Goal: Contribute content: Contribute content

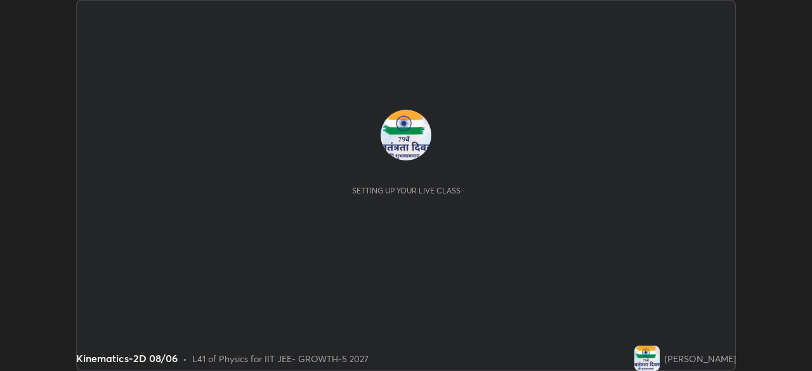
scroll to position [371, 812]
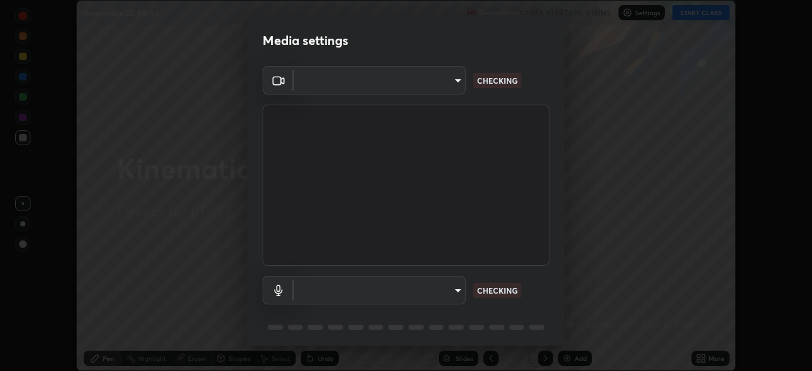
type input "8af73e8d16ef8e3bb7c62716022b9fe157133e9521606ce818031bd72dda2f9e"
click at [443, 289] on body "Erase all Kinematics-2D 08/06 Recording CLASS STARTS IN 9 MINS Settings START C…" at bounding box center [406, 185] width 812 height 371
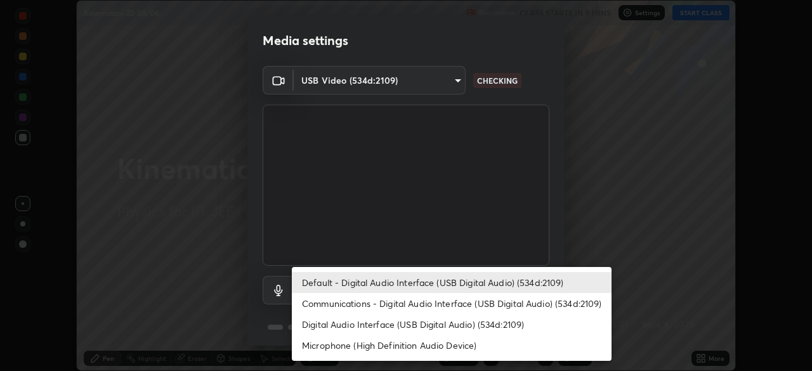
click at [417, 305] on li "Communications - Digital Audio Interface (USB Digital Audio) (534d:2109)" at bounding box center [452, 303] width 320 height 21
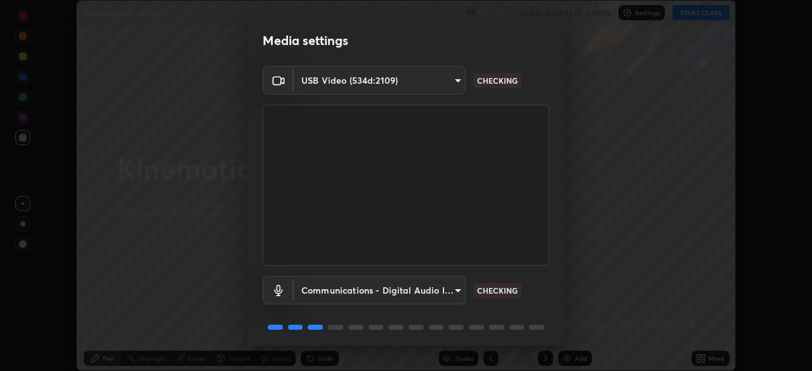
click at [423, 292] on body "Erase all Kinematics-2D 08/06 Recording CLASS STARTS IN 9 MINS Settings START C…" at bounding box center [406, 185] width 812 height 371
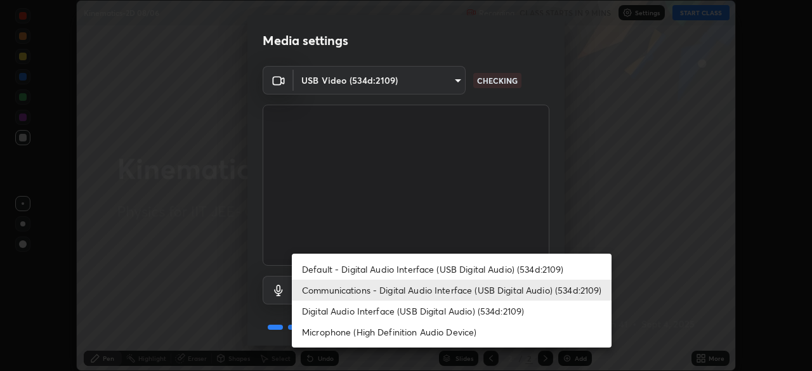
click at [426, 272] on li "Default - Digital Audio Interface (USB Digital Audio) (534d:2109)" at bounding box center [452, 269] width 320 height 21
type input "default"
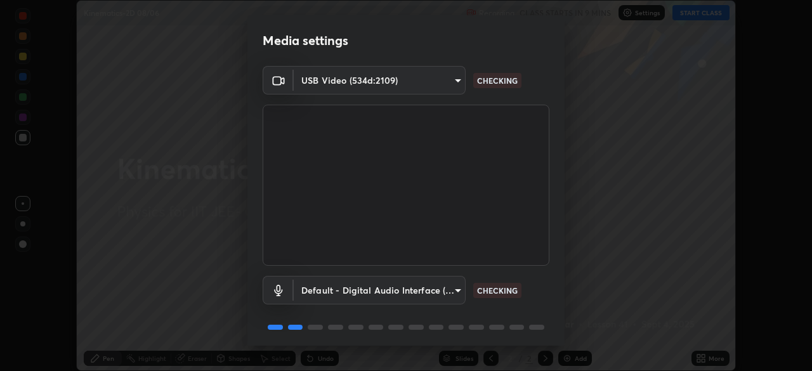
scroll to position [45, 0]
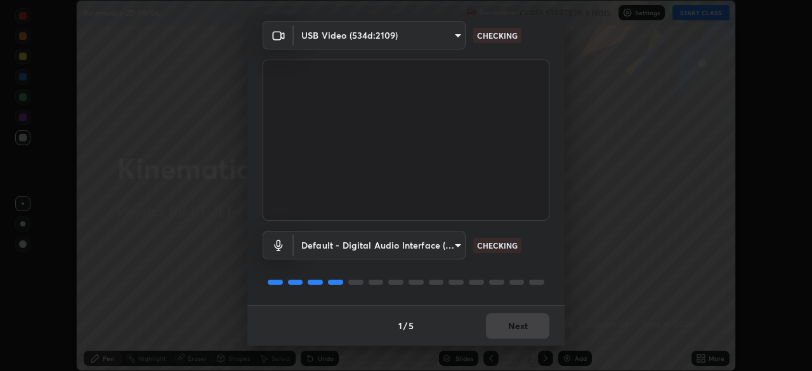
click at [514, 323] on div "1 / 5 Next" at bounding box center [406, 325] width 317 height 41
click at [521, 322] on div "1 / 5 Next" at bounding box center [406, 325] width 317 height 41
click at [521, 324] on div "1 / 5 Next" at bounding box center [406, 325] width 317 height 41
click at [524, 322] on div "1 / 5 Next" at bounding box center [406, 325] width 317 height 41
click at [521, 319] on div "1 / 5 Next" at bounding box center [406, 325] width 317 height 41
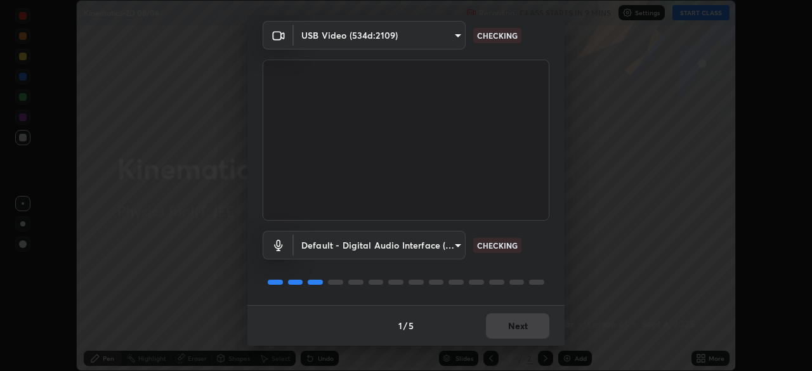
click at [525, 320] on div "1 / 5 Next" at bounding box center [406, 325] width 317 height 41
click at [529, 317] on div "1 / 5 Next" at bounding box center [406, 325] width 317 height 41
click at [528, 320] on div "1 / 5 Next" at bounding box center [406, 325] width 317 height 41
click at [531, 324] on div "1 / 5 Next" at bounding box center [406, 325] width 317 height 41
click at [534, 327] on div "1 / 5 Next" at bounding box center [406, 325] width 317 height 41
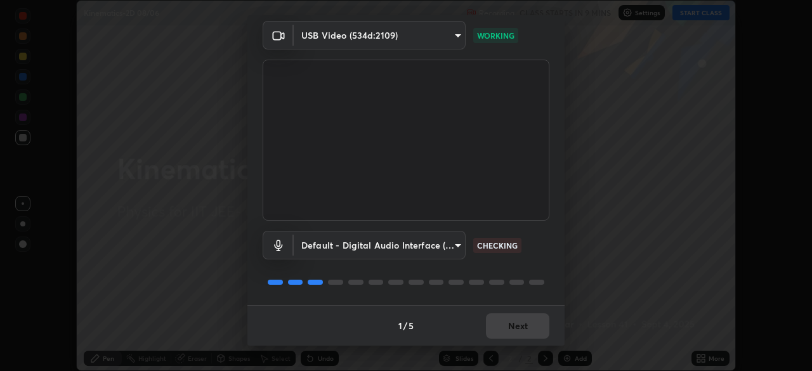
click at [534, 329] on div "1 / 5 Next" at bounding box center [406, 325] width 317 height 41
click at [533, 325] on div "1 / 5 Next" at bounding box center [406, 325] width 317 height 41
click at [529, 329] on div "1 / 5 Next" at bounding box center [406, 325] width 317 height 41
click at [529, 326] on div "1 / 5 Next" at bounding box center [406, 325] width 317 height 41
click at [529, 333] on div "1 / 5 Next" at bounding box center [406, 325] width 317 height 41
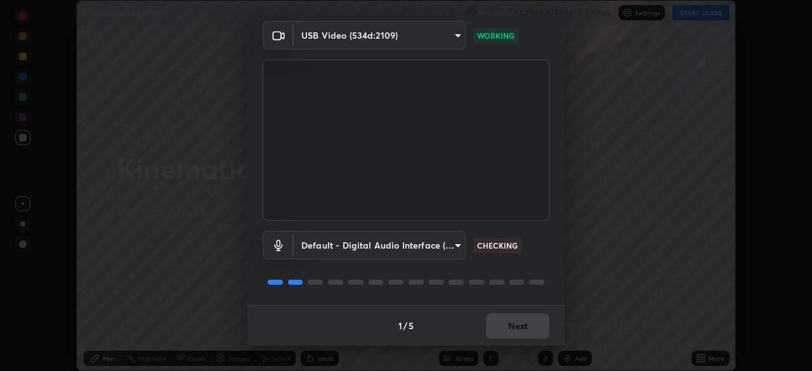
click at [531, 332] on div "1 / 5 Next" at bounding box center [406, 325] width 317 height 41
click at [531, 328] on div "1 / 5 Next" at bounding box center [406, 325] width 317 height 41
click at [526, 328] on div "1 / 5 Next" at bounding box center [406, 325] width 317 height 41
click at [523, 331] on div "1 / 5 Next" at bounding box center [406, 325] width 317 height 41
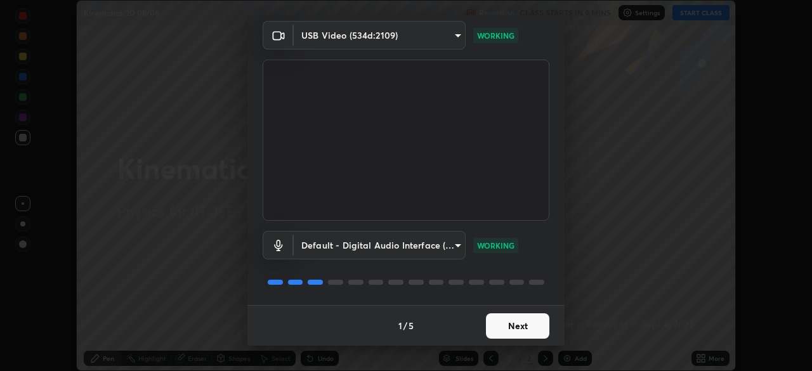
click at [524, 331] on button "Next" at bounding box center [517, 326] width 63 height 25
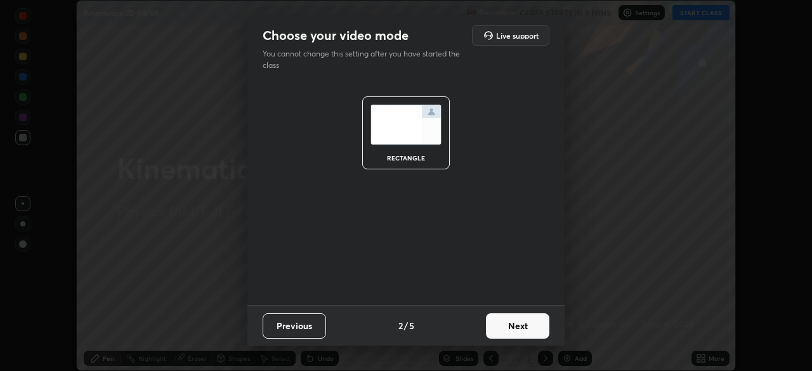
click at [529, 329] on button "Next" at bounding box center [517, 326] width 63 height 25
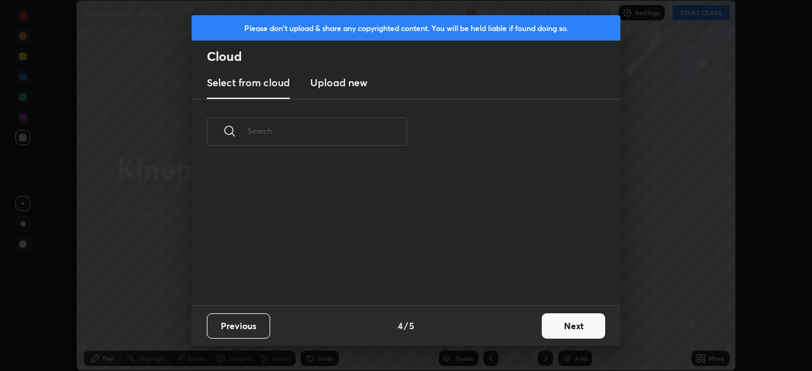
click at [534, 333] on div "Previous 4 / 5 Next" at bounding box center [406, 325] width 429 height 41
click at [545, 330] on button "Next" at bounding box center [573, 326] width 63 height 25
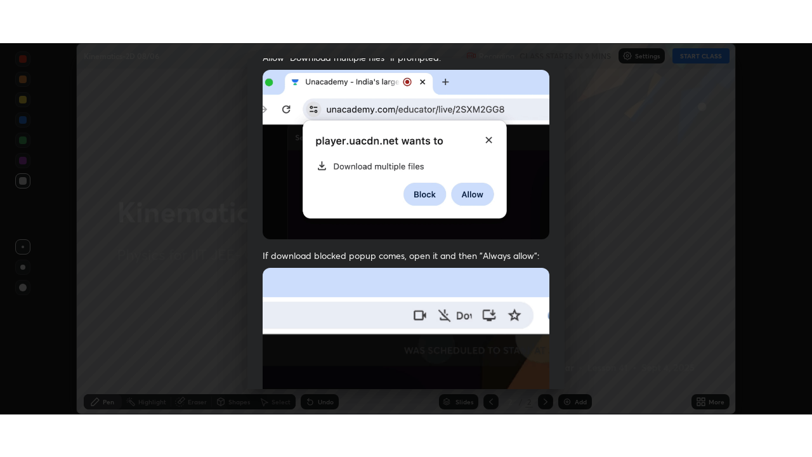
scroll to position [304, 0]
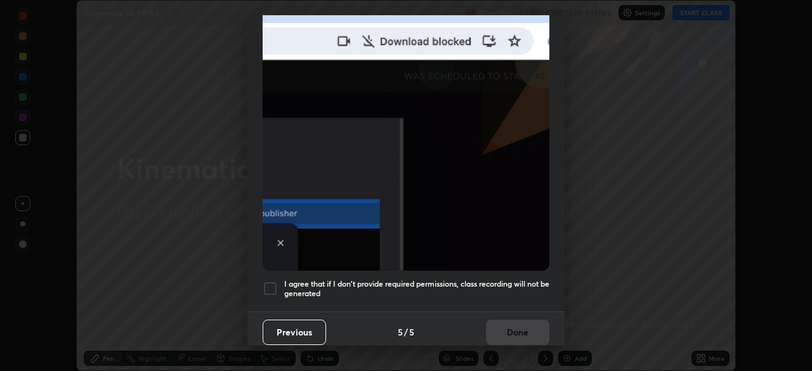
click at [275, 288] on div at bounding box center [270, 288] width 15 height 15
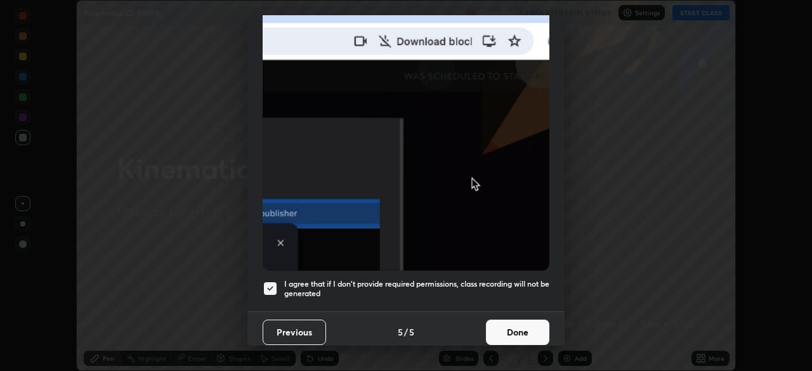
click at [497, 329] on button "Done" at bounding box center [517, 332] width 63 height 25
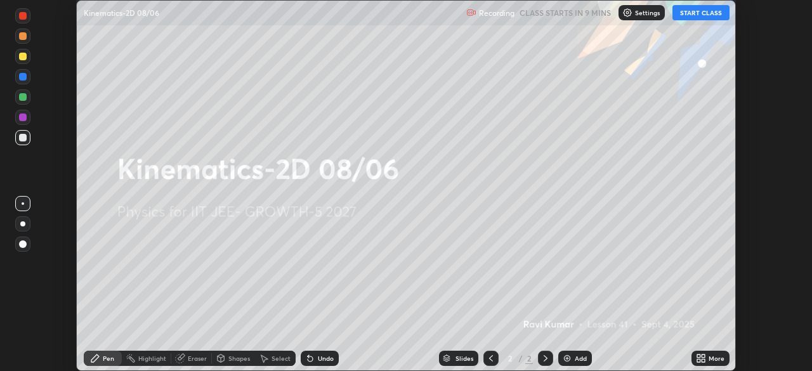
click at [698, 354] on icon at bounding box center [701, 359] width 10 height 10
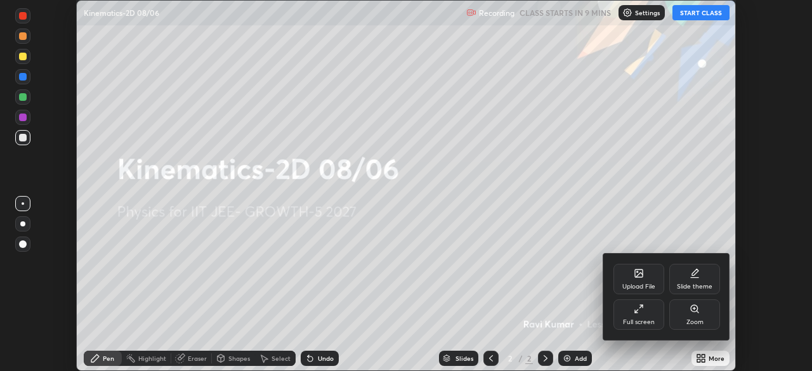
click at [646, 317] on div "Full screen" at bounding box center [639, 315] width 51 height 30
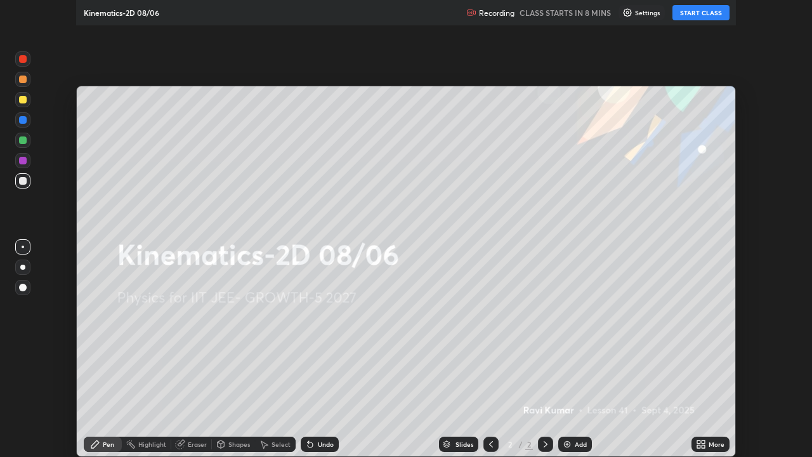
scroll to position [457, 812]
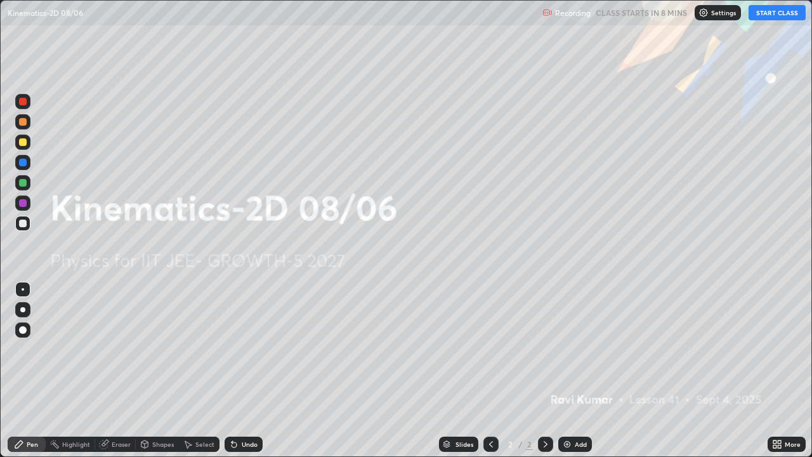
click at [545, 371] on icon at bounding box center [546, 444] width 10 height 10
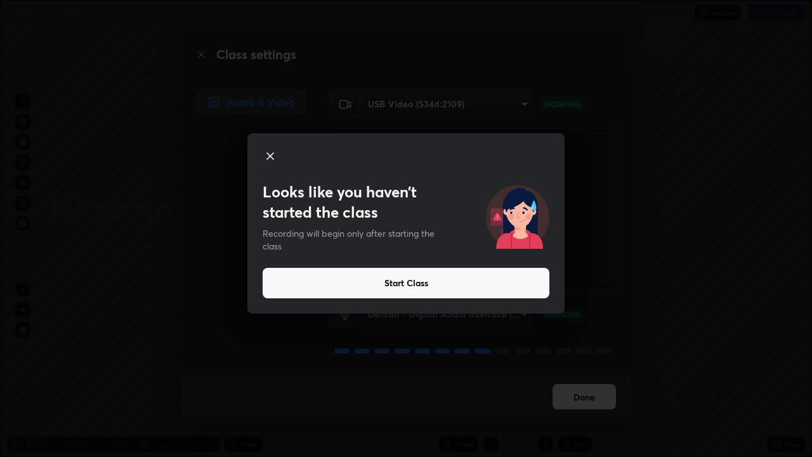
click at [533, 281] on button "Start Class" at bounding box center [406, 283] width 287 height 30
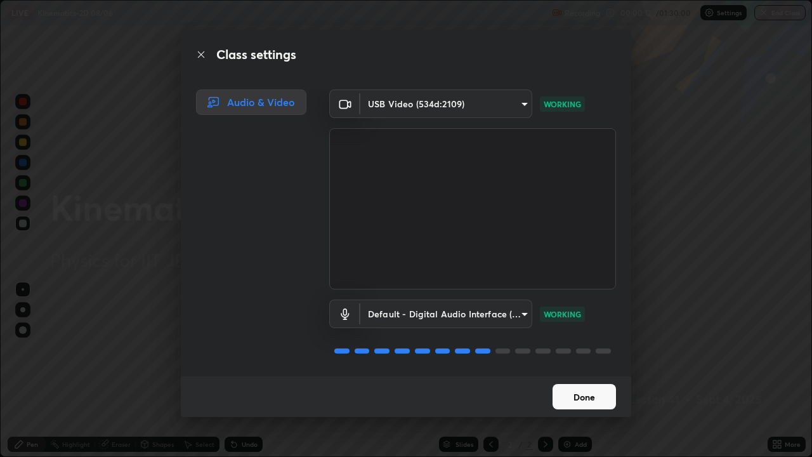
click at [579, 371] on button "Done" at bounding box center [584, 396] width 63 height 25
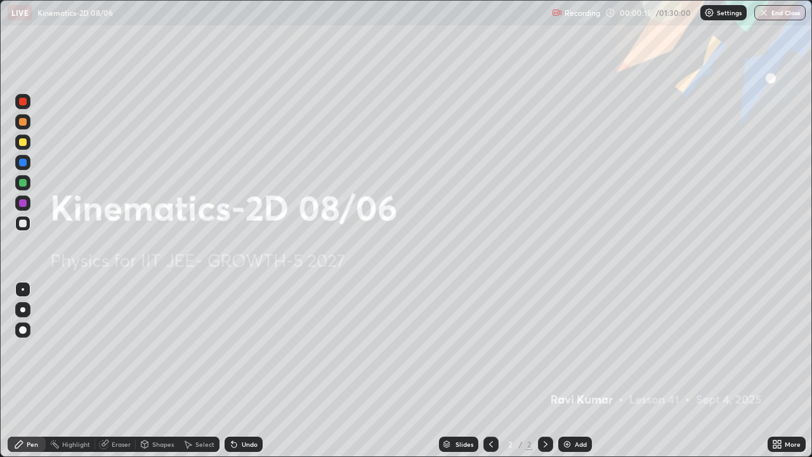
click at [545, 371] on icon at bounding box center [546, 444] width 10 height 10
click at [566, 371] on img at bounding box center [567, 444] width 10 height 10
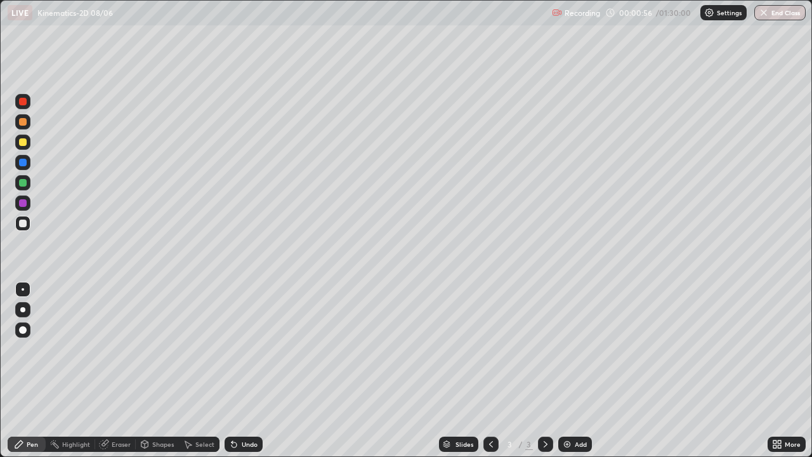
click at [19, 142] on div at bounding box center [23, 142] width 8 height 8
click at [23, 221] on div at bounding box center [23, 224] width 8 height 8
click at [244, 371] on div "Undo" at bounding box center [250, 444] width 16 height 6
click at [245, 371] on div "Undo" at bounding box center [250, 444] width 16 height 6
click at [242, 371] on div "Undo" at bounding box center [250, 444] width 16 height 6
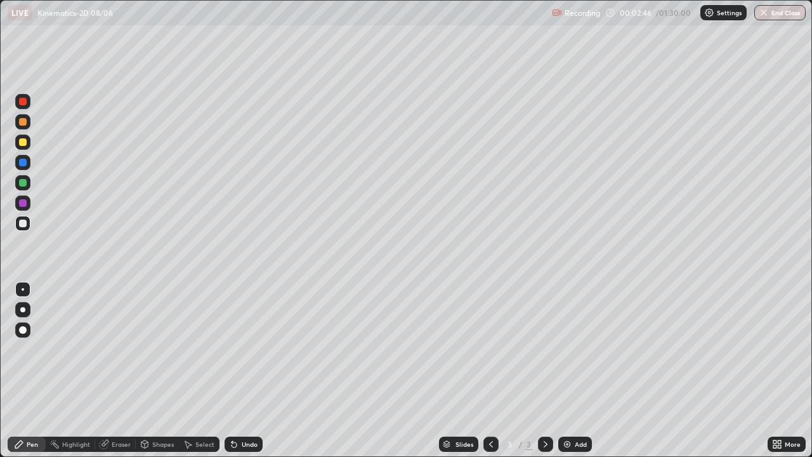
click at [242, 371] on div "Undo" at bounding box center [250, 444] width 16 height 6
click at [239, 371] on div "Undo" at bounding box center [244, 444] width 38 height 15
click at [237, 371] on icon at bounding box center [234, 444] width 10 height 10
click at [246, 371] on div "Undo" at bounding box center [250, 444] width 16 height 6
click at [13, 308] on div at bounding box center [23, 310] width 20 height 20
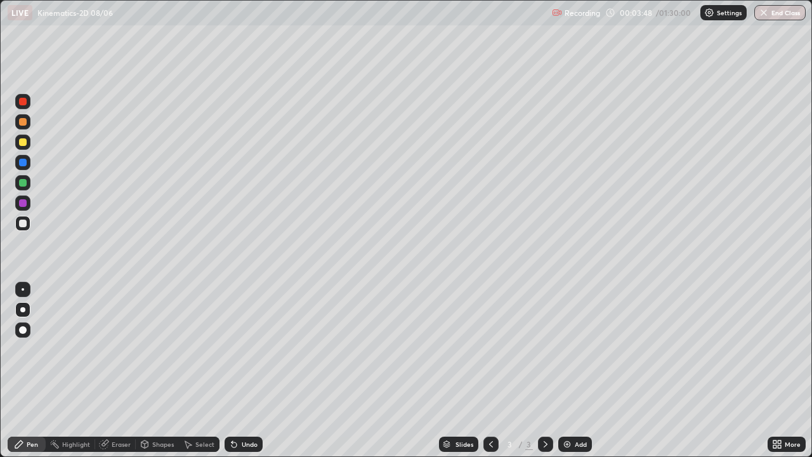
click at [19, 283] on div at bounding box center [22, 289] width 15 height 15
click at [237, 371] on icon at bounding box center [234, 444] width 10 height 10
click at [244, 371] on div "Undo" at bounding box center [244, 444] width 38 height 15
click at [237, 371] on icon at bounding box center [234, 444] width 10 height 10
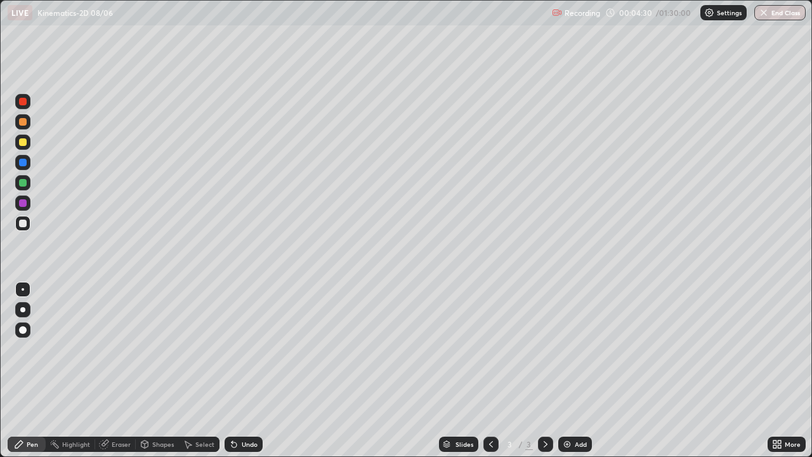
click at [25, 311] on div at bounding box center [22, 309] width 15 height 15
click at [23, 289] on div at bounding box center [23, 289] width 3 height 3
click at [242, 371] on div "Undo" at bounding box center [250, 444] width 16 height 6
click at [239, 371] on div "Undo" at bounding box center [244, 444] width 38 height 15
click at [242, 371] on div "Undo" at bounding box center [250, 444] width 16 height 6
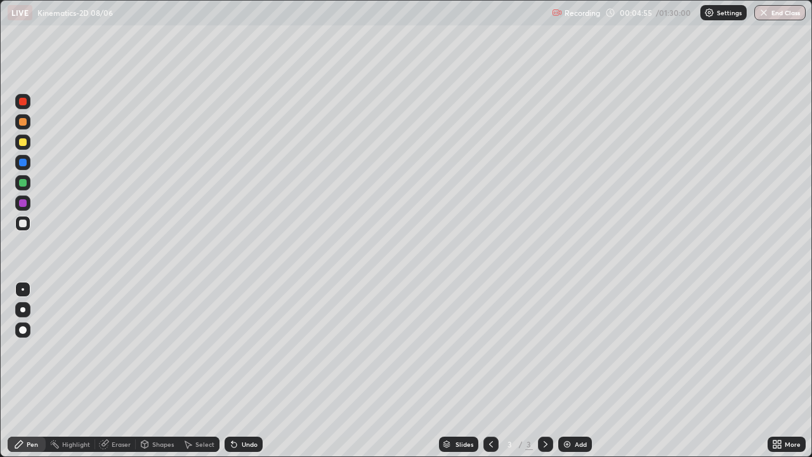
click at [244, 371] on div "Undo" at bounding box center [250, 444] width 16 height 6
click at [243, 371] on div "Undo" at bounding box center [250, 444] width 16 height 6
click at [113, 371] on div "Eraser" at bounding box center [121, 444] width 19 height 6
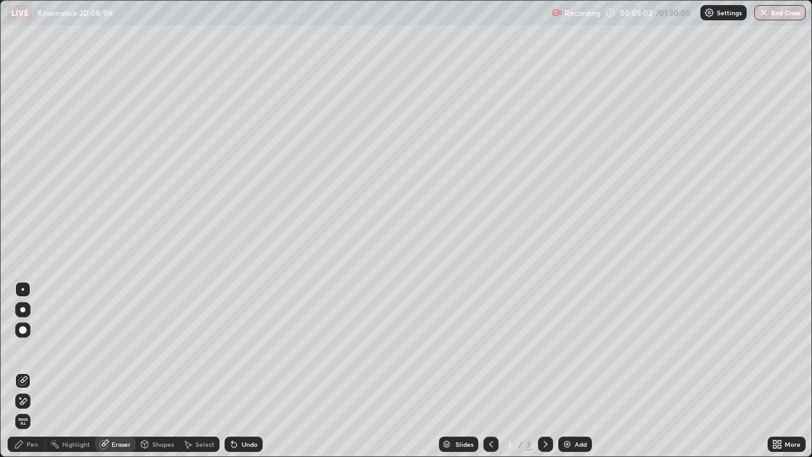
click at [20, 371] on icon at bounding box center [20, 397] width 1 height 1
click at [16, 371] on icon at bounding box center [19, 445] width 8 height 8
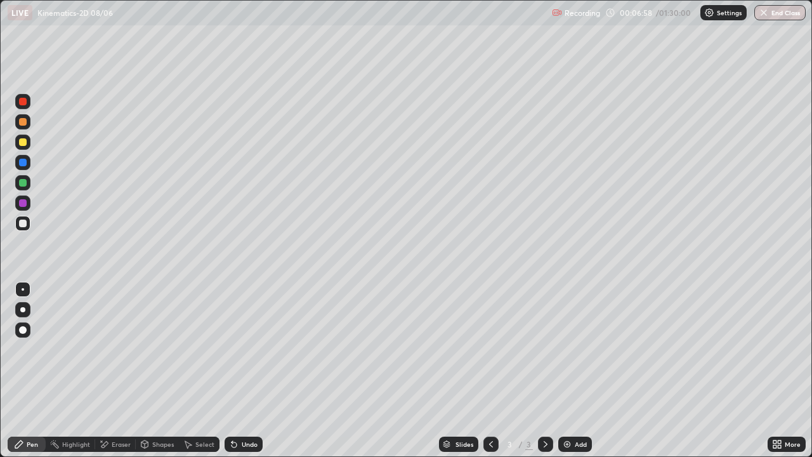
click at [248, 371] on div "Undo" at bounding box center [250, 444] width 16 height 6
click at [249, 371] on div "Undo" at bounding box center [250, 444] width 16 height 6
click at [246, 371] on div "Undo" at bounding box center [250, 444] width 16 height 6
click at [117, 371] on div "Eraser" at bounding box center [115, 444] width 41 height 15
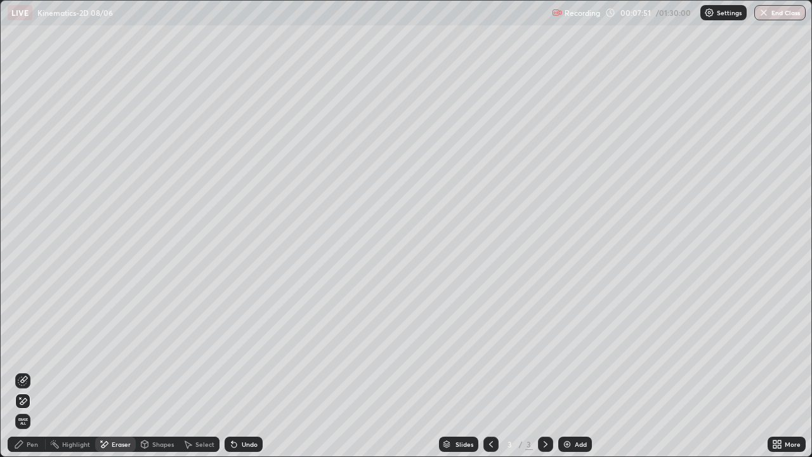
click at [33, 371] on div "Pen" at bounding box center [27, 444] width 38 height 15
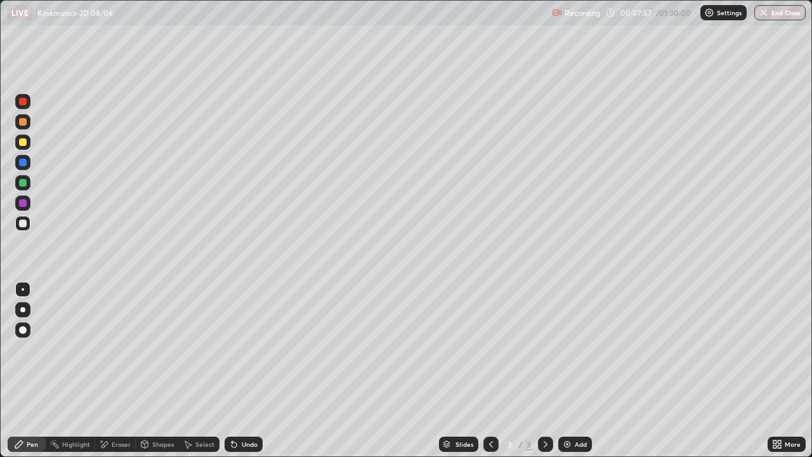
click at [109, 371] on div "Eraser" at bounding box center [115, 444] width 41 height 15
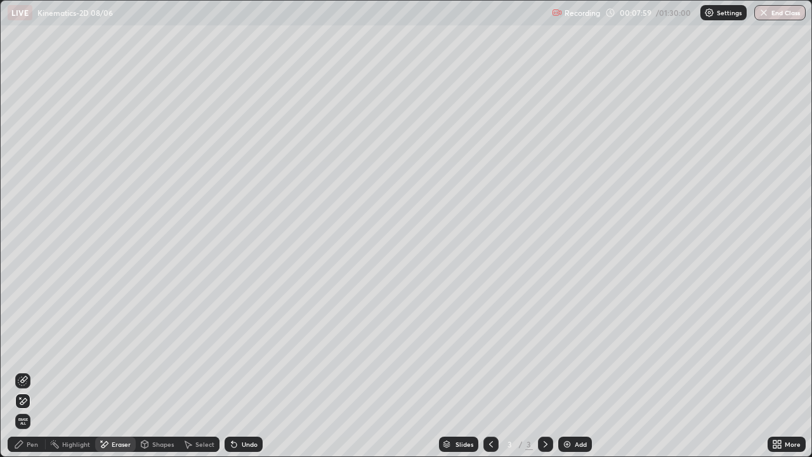
click at [29, 371] on div "Pen" at bounding box center [32, 444] width 11 height 6
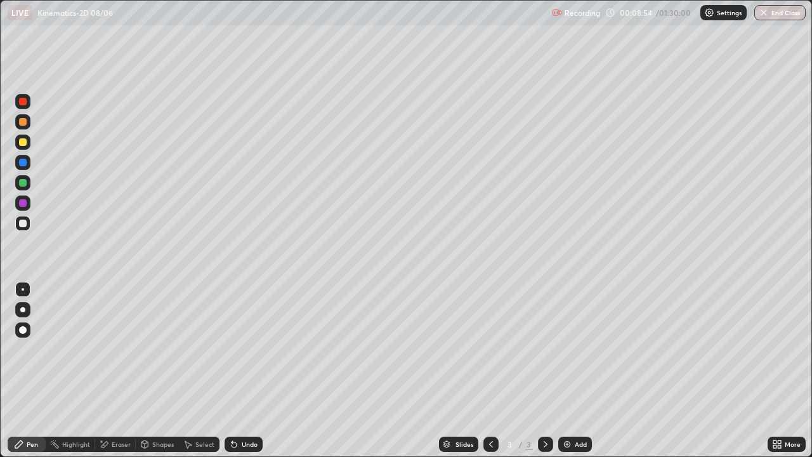
click at [248, 371] on div "Undo" at bounding box center [250, 444] width 16 height 6
click at [195, 371] on div "Select" at bounding box center [199, 444] width 41 height 15
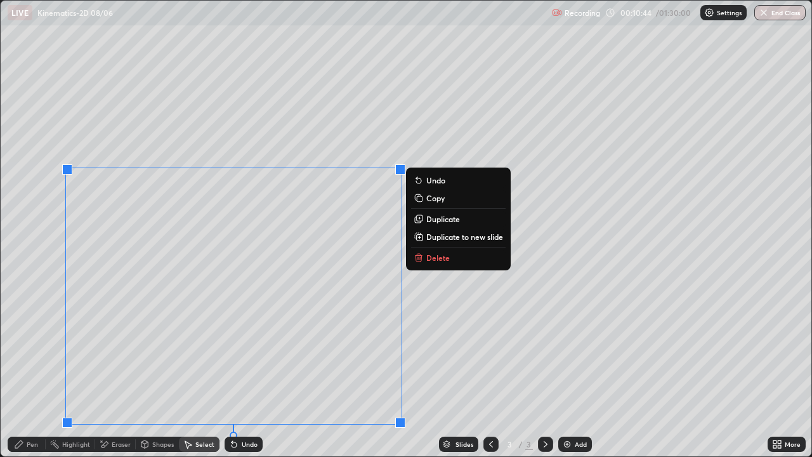
click at [428, 237] on p "Duplicate to new slide" at bounding box center [465, 237] width 77 height 10
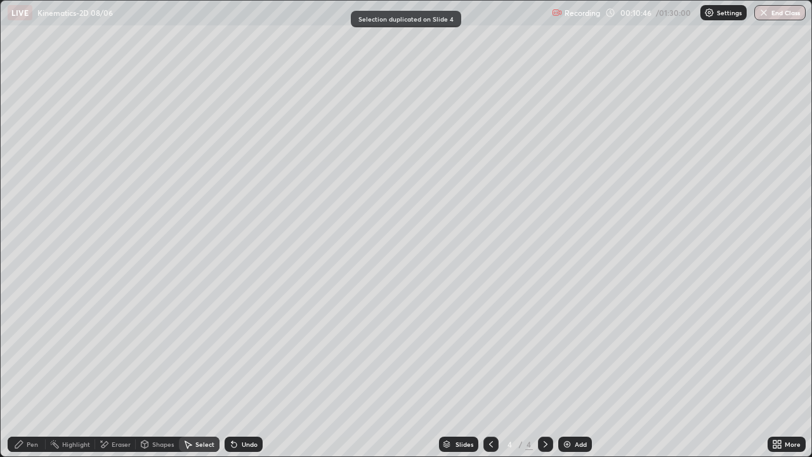
click at [112, 371] on div "Eraser" at bounding box center [121, 444] width 19 height 6
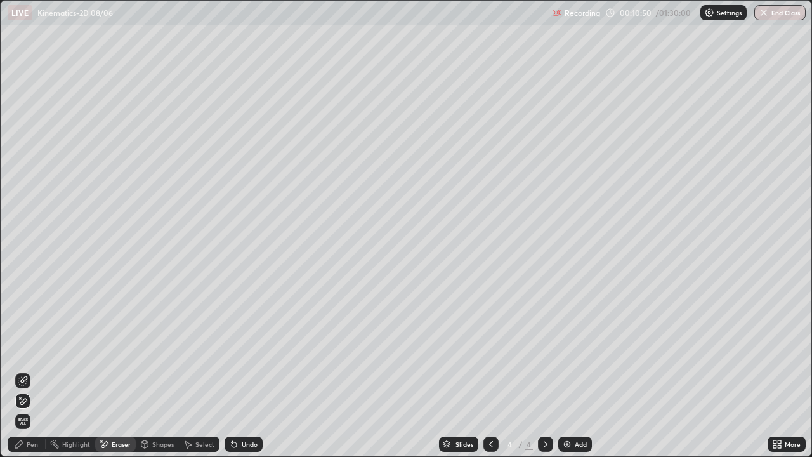
click at [26, 371] on div "Pen" at bounding box center [27, 444] width 38 height 15
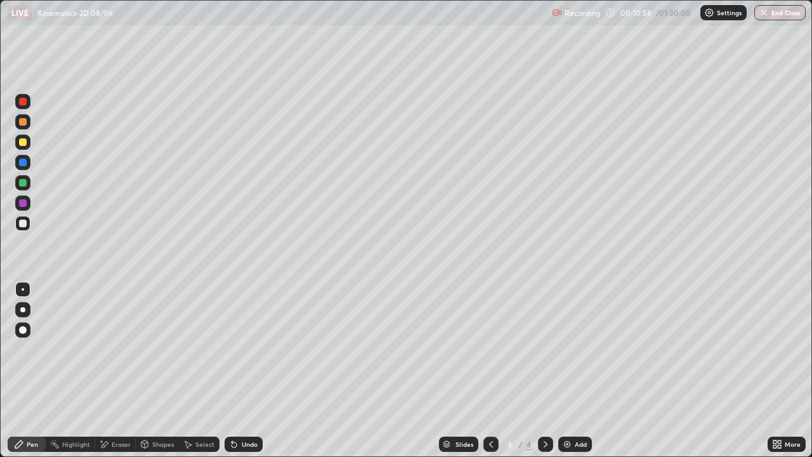
click at [489, 371] on icon at bounding box center [491, 444] width 10 height 10
click at [544, 371] on icon at bounding box center [546, 444] width 10 height 10
click at [200, 371] on div "Select" at bounding box center [205, 444] width 19 height 6
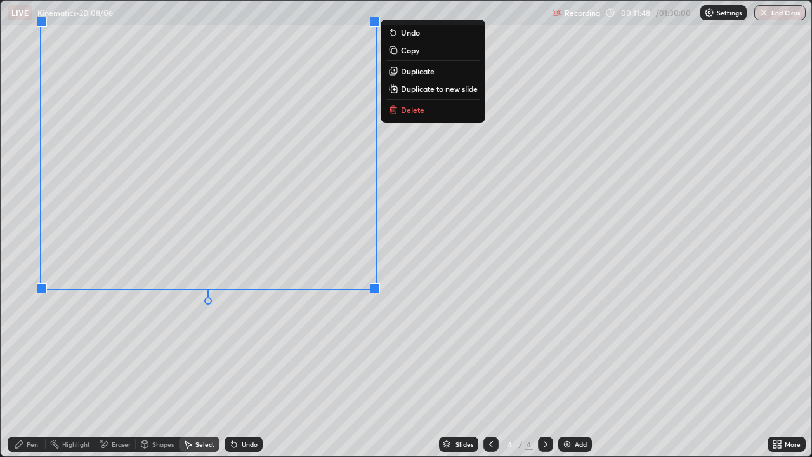
click at [15, 371] on icon at bounding box center [19, 444] width 10 height 10
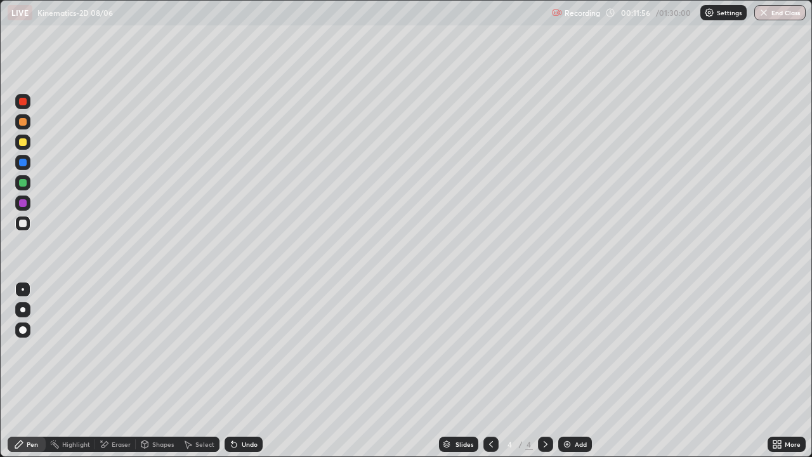
click at [249, 371] on div "Undo" at bounding box center [250, 444] width 16 height 6
click at [197, 371] on div "Select" at bounding box center [205, 444] width 19 height 6
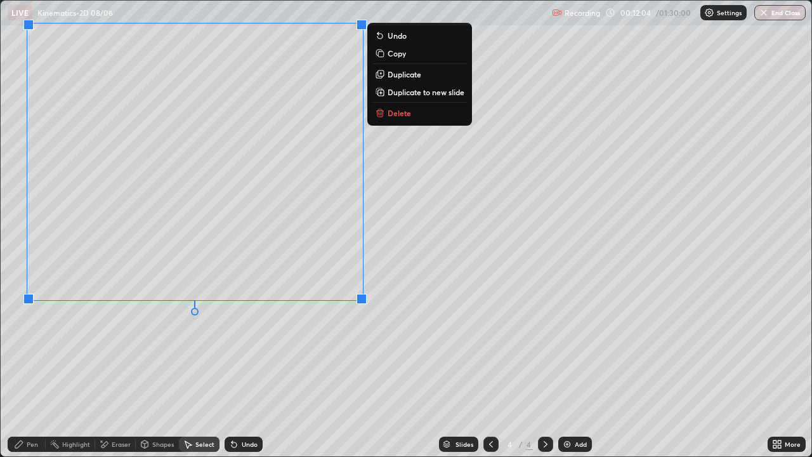
click at [17, 371] on icon at bounding box center [19, 445] width 8 height 8
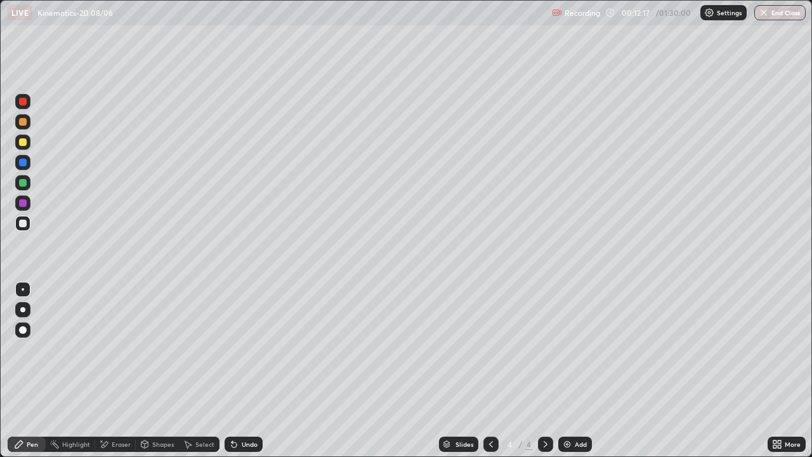
click at [22, 143] on div at bounding box center [23, 142] width 8 height 8
click at [490, 371] on icon at bounding box center [491, 444] width 10 height 10
click at [544, 371] on icon at bounding box center [546, 444] width 4 height 6
click at [545, 371] on icon at bounding box center [546, 444] width 10 height 10
click at [569, 371] on img at bounding box center [567, 444] width 10 height 10
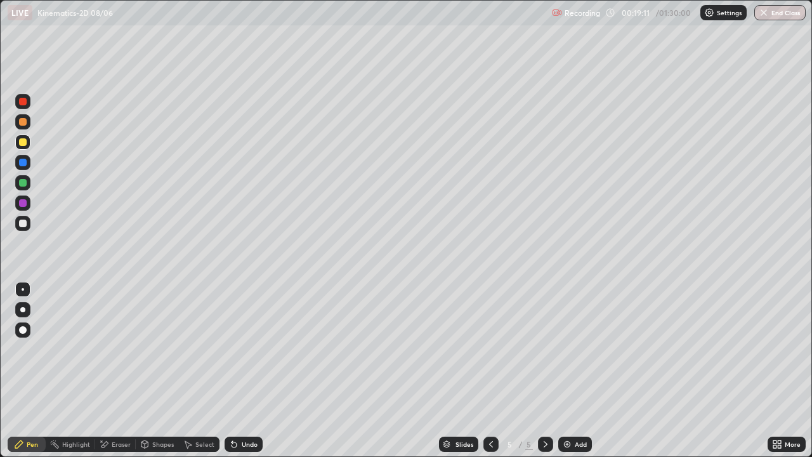
click at [240, 371] on div "Undo" at bounding box center [244, 444] width 38 height 15
click at [234, 371] on icon at bounding box center [234, 444] width 5 height 5
click at [240, 371] on div "Undo" at bounding box center [244, 444] width 38 height 15
click at [112, 371] on div "Eraser" at bounding box center [121, 444] width 19 height 6
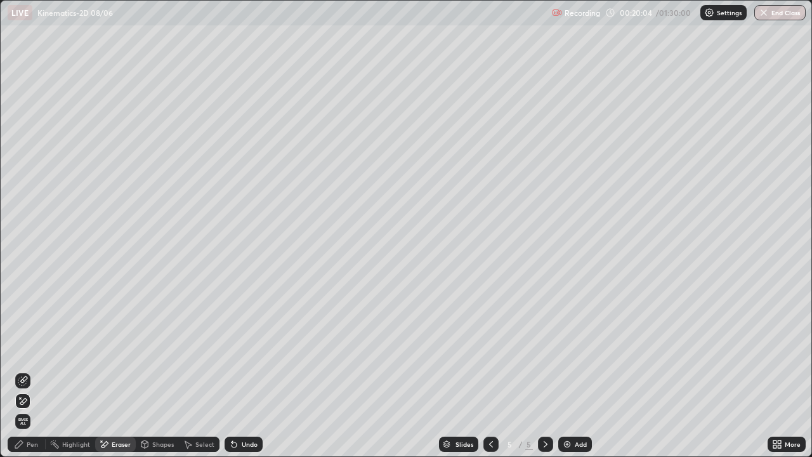
click at [13, 371] on div "Pen" at bounding box center [27, 444] width 38 height 15
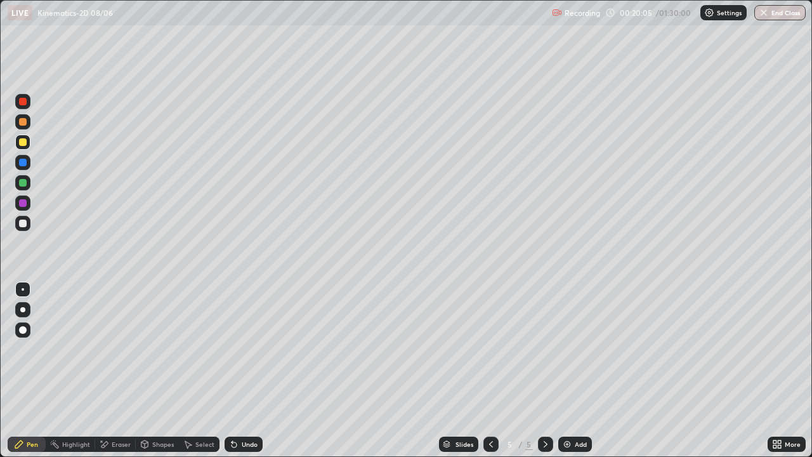
click at [235, 371] on icon at bounding box center [234, 444] width 5 height 5
click at [21, 224] on div at bounding box center [23, 224] width 8 height 8
click at [249, 371] on div "Undo" at bounding box center [244, 444] width 38 height 15
click at [242, 371] on div "Undo" at bounding box center [250, 444] width 16 height 6
click at [248, 371] on div "Undo" at bounding box center [250, 444] width 16 height 6
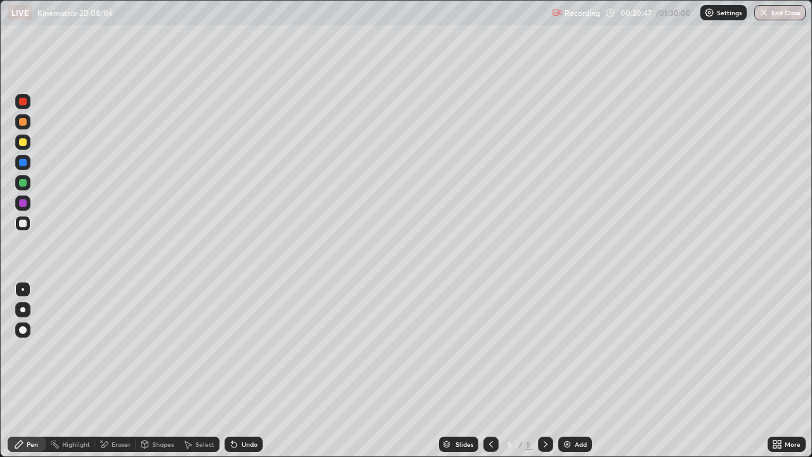
click at [242, 371] on div "Undo" at bounding box center [250, 444] width 16 height 6
click at [251, 371] on div "Undo" at bounding box center [250, 444] width 16 height 6
click at [249, 371] on div "Undo" at bounding box center [250, 444] width 16 height 6
click at [124, 371] on div "Eraser" at bounding box center [121, 444] width 19 height 6
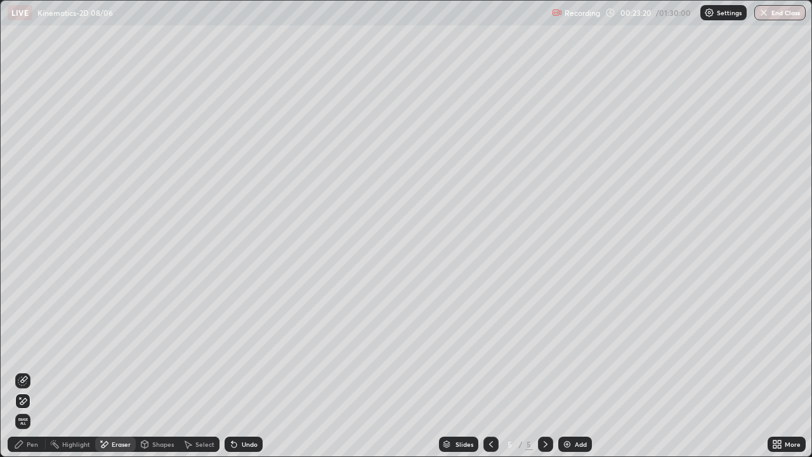
click at [16, 371] on div "Pen" at bounding box center [27, 444] width 38 height 15
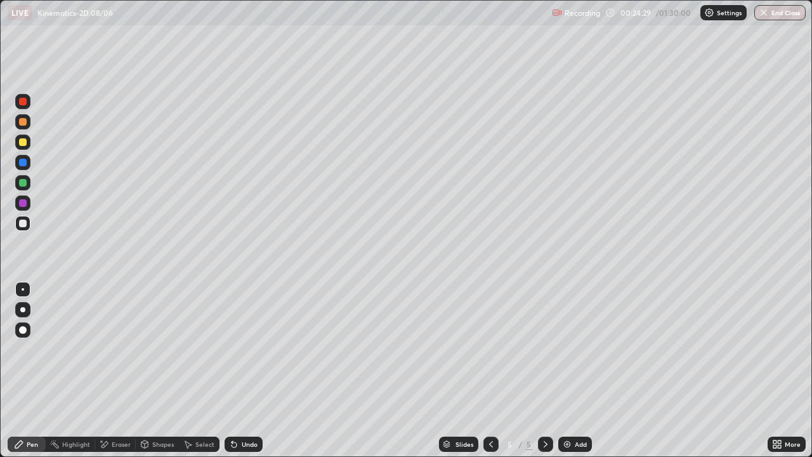
click at [491, 371] on icon at bounding box center [491, 444] width 10 height 10
click at [544, 371] on icon at bounding box center [546, 444] width 4 height 6
click at [250, 371] on div "Undo" at bounding box center [250, 444] width 16 height 6
click at [249, 371] on div "Undo" at bounding box center [250, 444] width 16 height 6
click at [244, 371] on div "Undo" at bounding box center [250, 444] width 16 height 6
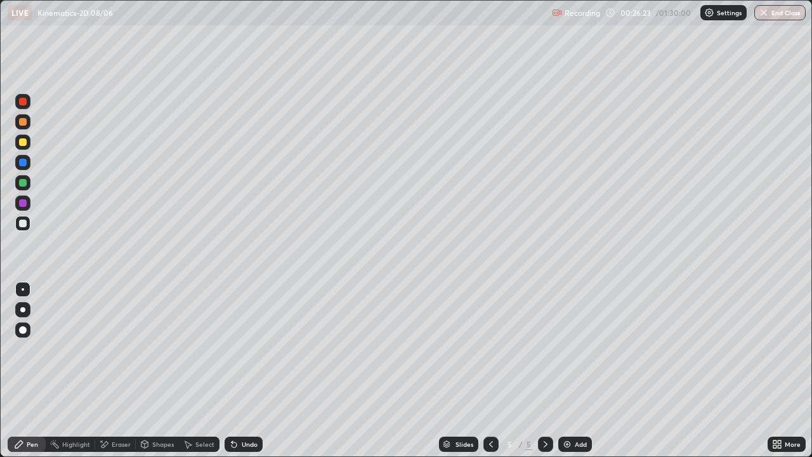
click at [26, 140] on div at bounding box center [23, 142] width 8 height 8
click at [248, 371] on div "Undo" at bounding box center [250, 444] width 16 height 6
click at [564, 371] on img at bounding box center [567, 444] width 10 height 10
click at [491, 371] on icon at bounding box center [491, 444] width 10 height 10
click at [243, 371] on div "Undo" at bounding box center [244, 444] width 38 height 15
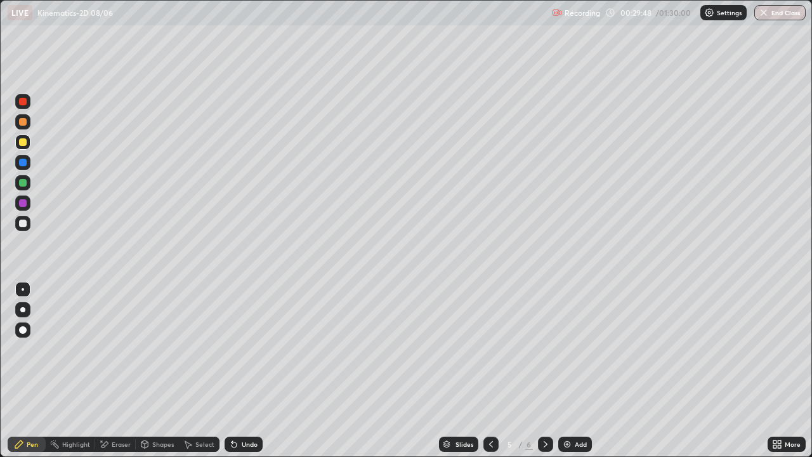
click at [243, 371] on div "Undo" at bounding box center [244, 444] width 38 height 15
click at [248, 371] on div "Undo" at bounding box center [250, 444] width 16 height 6
click at [22, 181] on div at bounding box center [23, 183] width 8 height 8
click at [21, 221] on div at bounding box center [23, 224] width 8 height 8
click at [567, 371] on img at bounding box center [567, 444] width 10 height 10
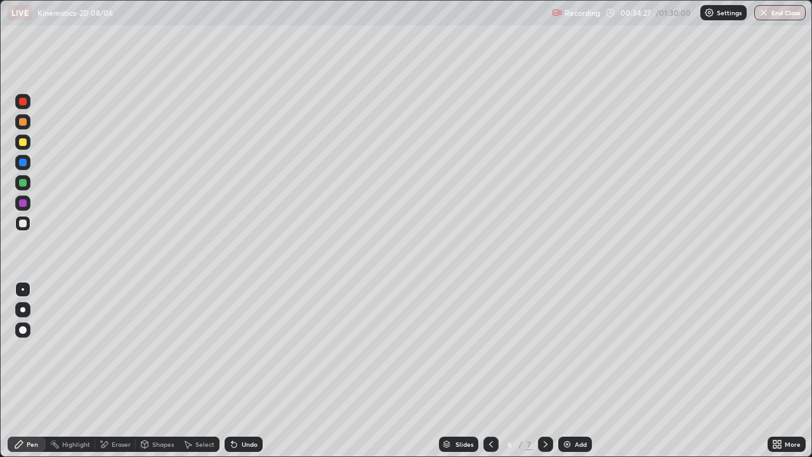
click at [115, 371] on div "Eraser" at bounding box center [115, 444] width 41 height 15
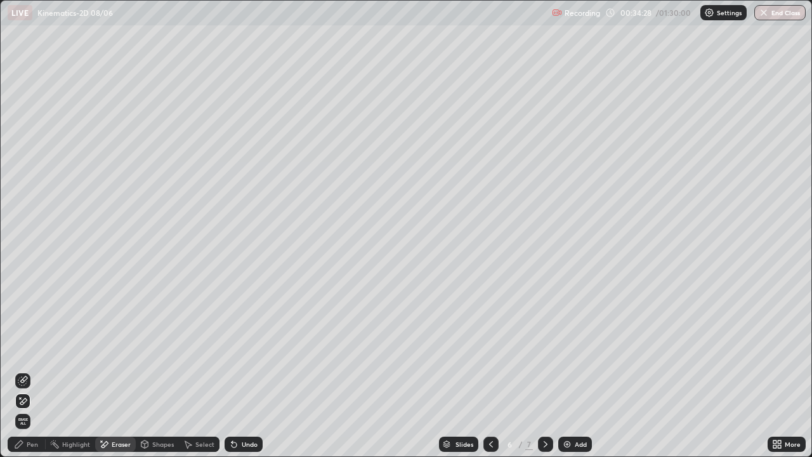
click at [25, 371] on span "Erase all" at bounding box center [23, 422] width 14 height 8
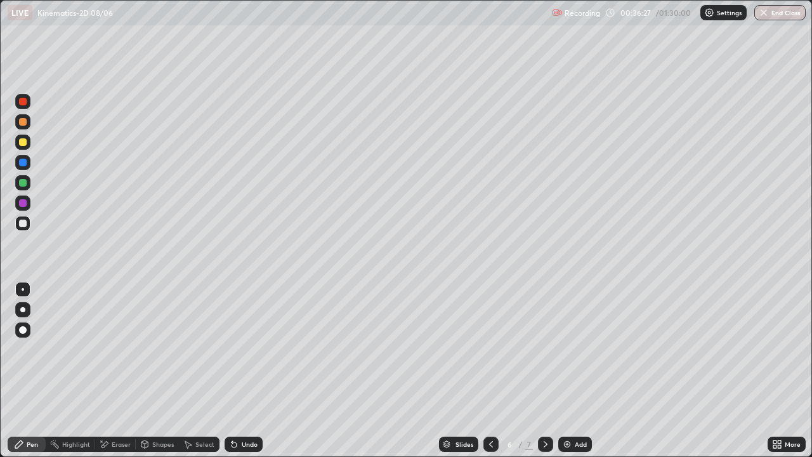
click at [23, 145] on div at bounding box center [23, 142] width 8 height 8
click at [232, 371] on icon at bounding box center [234, 444] width 5 height 5
click at [237, 371] on div "Undo" at bounding box center [244, 444] width 38 height 15
click at [240, 371] on div "Undo" at bounding box center [244, 444] width 38 height 15
click at [243, 371] on div "Undo" at bounding box center [244, 444] width 38 height 15
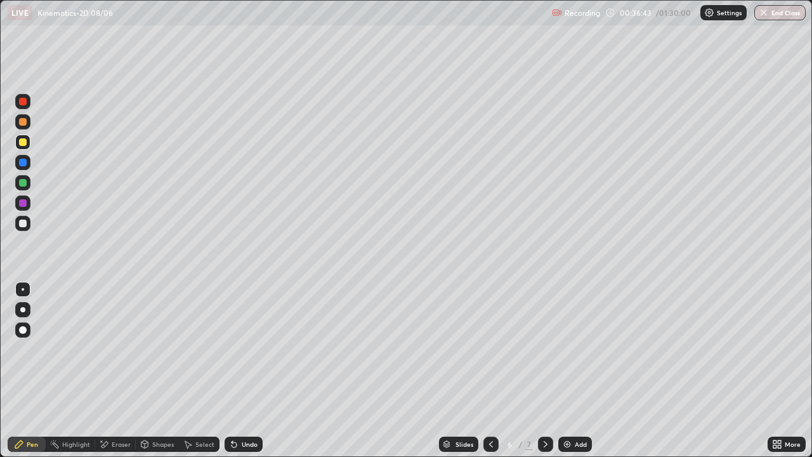
click at [114, 371] on div "Eraser" at bounding box center [121, 444] width 19 height 6
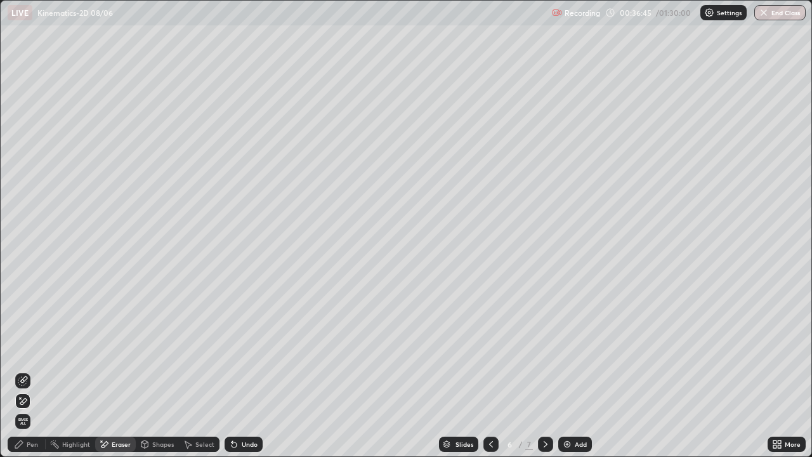
click at [18, 371] on icon at bounding box center [19, 445] width 8 height 8
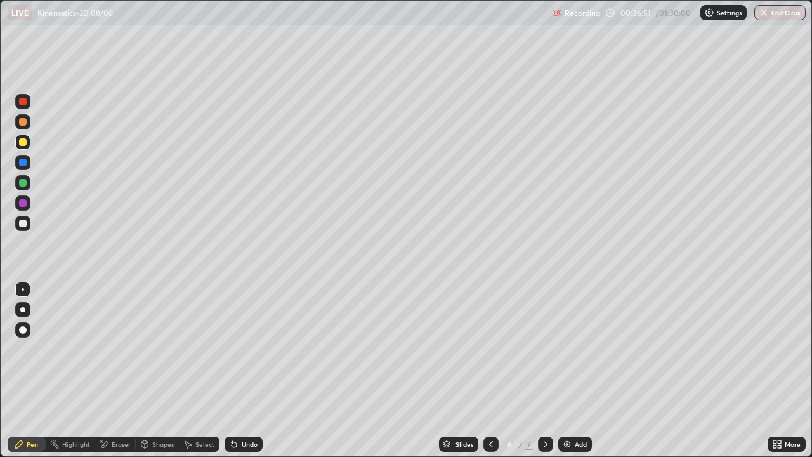
click at [123, 371] on div "Eraser" at bounding box center [121, 444] width 19 height 6
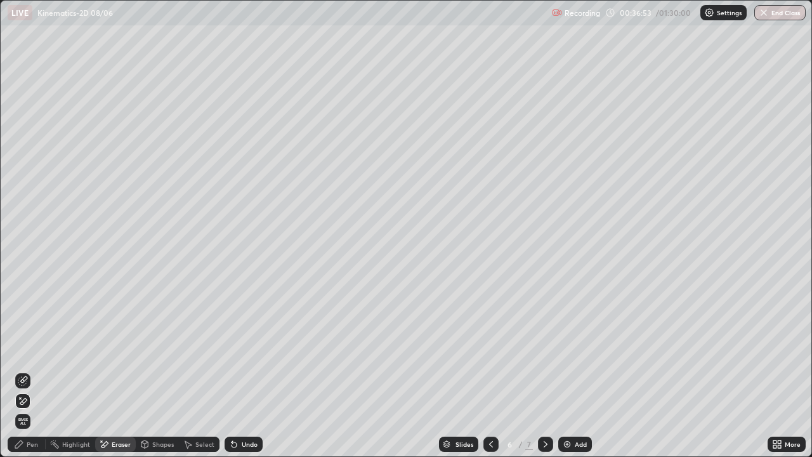
click at [21, 371] on icon at bounding box center [19, 444] width 10 height 10
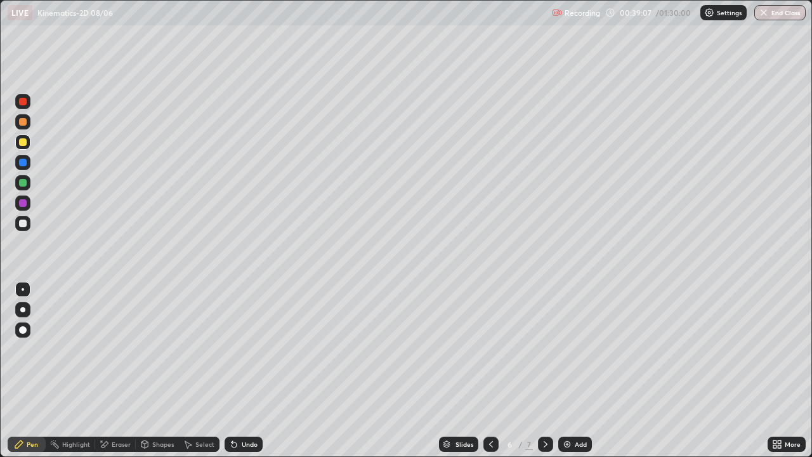
click at [22, 222] on div at bounding box center [23, 224] width 8 height 8
click at [242, 371] on div "Undo" at bounding box center [250, 444] width 16 height 6
click at [20, 144] on div at bounding box center [23, 142] width 8 height 8
click at [490, 371] on icon at bounding box center [491, 444] width 10 height 10
click at [489, 371] on icon at bounding box center [491, 444] width 10 height 10
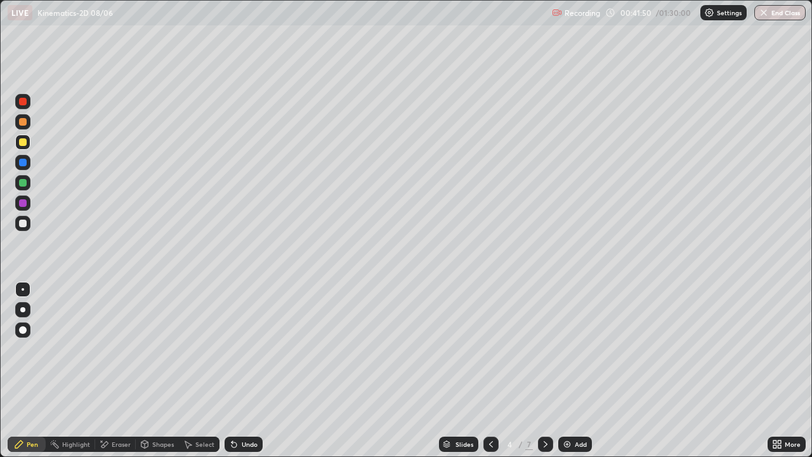
click at [489, 371] on icon at bounding box center [491, 444] width 10 height 10
click at [543, 371] on icon at bounding box center [546, 444] width 10 height 10
click at [545, 371] on icon at bounding box center [546, 444] width 4 height 6
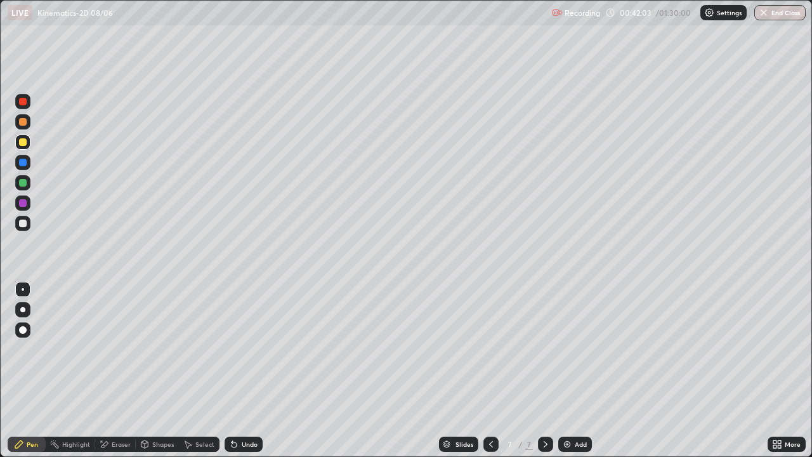
click at [489, 371] on icon at bounding box center [491, 444] width 4 height 6
click at [29, 223] on div at bounding box center [22, 223] width 15 height 15
click at [25, 143] on div at bounding box center [23, 142] width 8 height 8
click at [490, 371] on icon at bounding box center [491, 444] width 10 height 10
click at [545, 371] on icon at bounding box center [546, 444] width 4 height 6
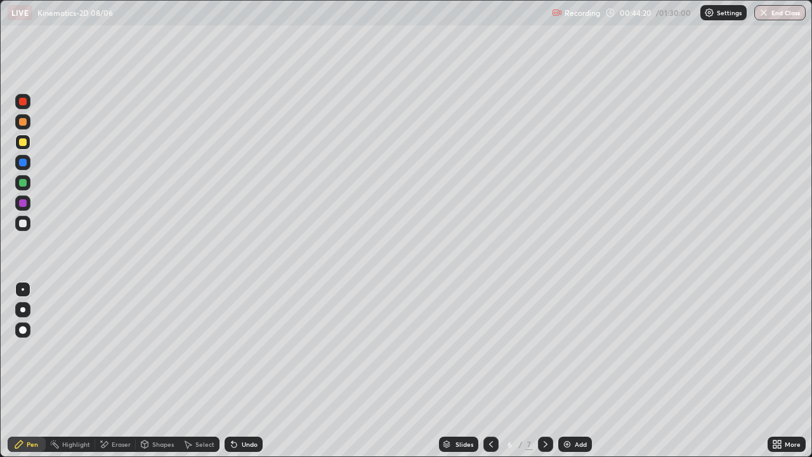
click at [21, 224] on div at bounding box center [23, 224] width 8 height 8
click at [21, 180] on div at bounding box center [23, 183] width 8 height 8
click at [249, 371] on div "Undo" at bounding box center [250, 444] width 16 height 6
click at [20, 139] on div at bounding box center [23, 142] width 8 height 8
click at [547, 371] on icon at bounding box center [546, 444] width 10 height 10
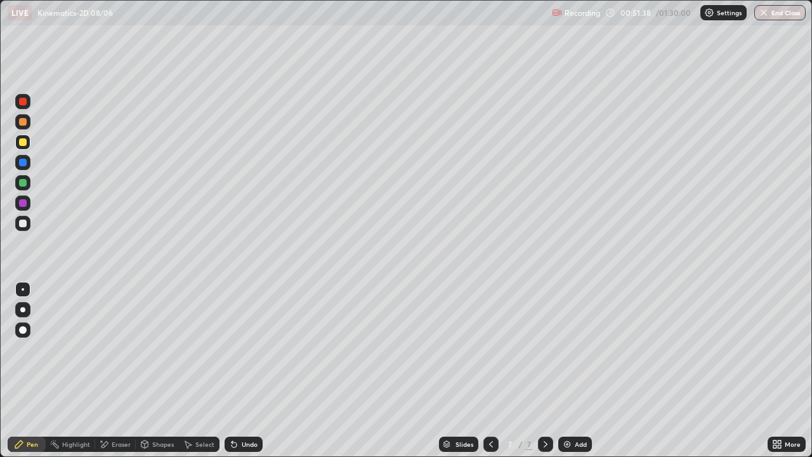
click at [110, 371] on div "Eraser" at bounding box center [115, 444] width 41 height 15
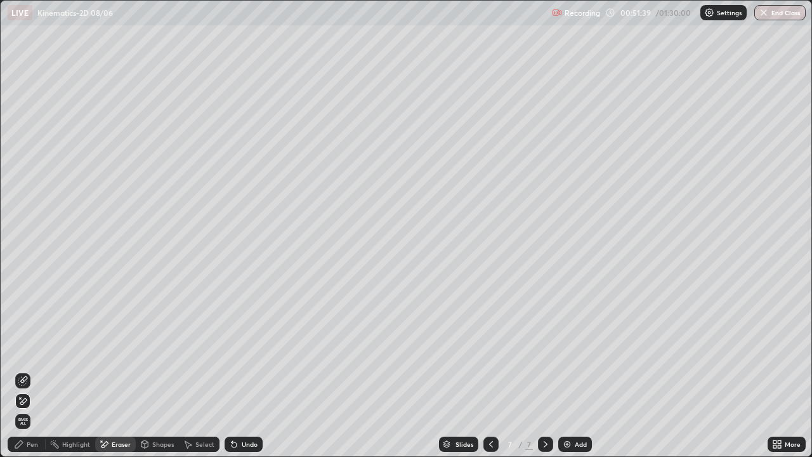
click at [22, 371] on span "Erase all" at bounding box center [23, 422] width 14 height 8
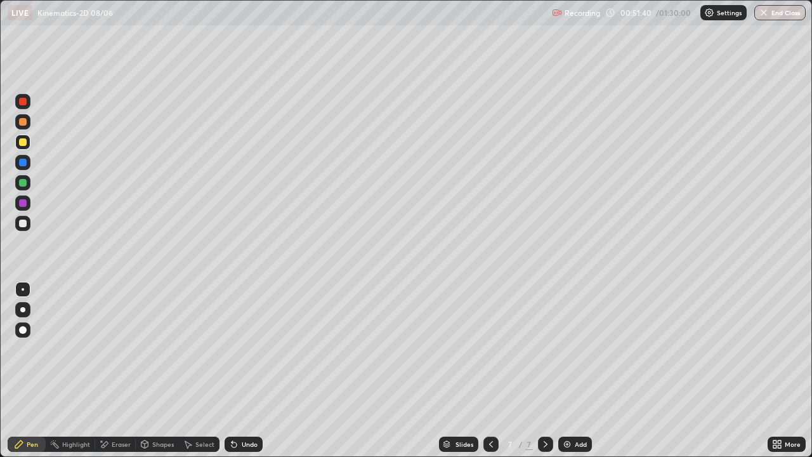
click at [19, 100] on div at bounding box center [23, 102] width 8 height 8
click at [23, 222] on div at bounding box center [23, 224] width 8 height 8
click at [245, 371] on div "Undo" at bounding box center [250, 444] width 16 height 6
click at [246, 371] on div "Undo" at bounding box center [250, 444] width 16 height 6
click at [245, 371] on div "Undo" at bounding box center [250, 444] width 16 height 6
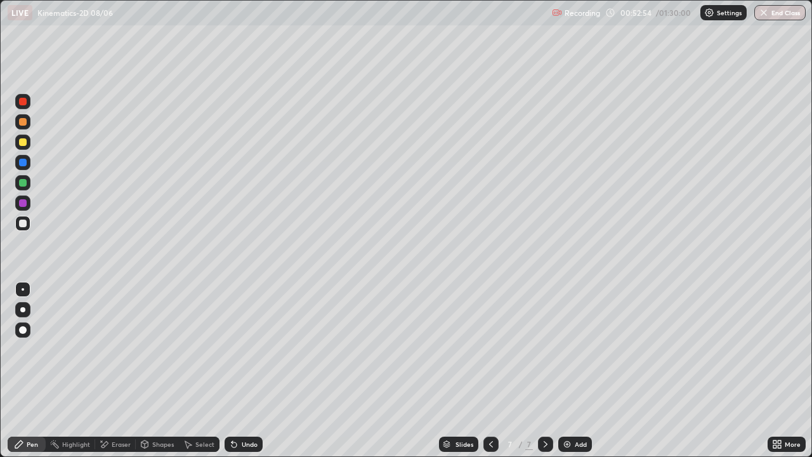
click at [242, 371] on div "Undo" at bounding box center [244, 444] width 38 height 15
click at [247, 371] on div "Undo" at bounding box center [250, 444] width 16 height 6
click at [249, 371] on div "Undo" at bounding box center [250, 444] width 16 height 6
click at [243, 371] on div "Undo" at bounding box center [250, 444] width 16 height 6
click at [246, 371] on div "Undo" at bounding box center [250, 444] width 16 height 6
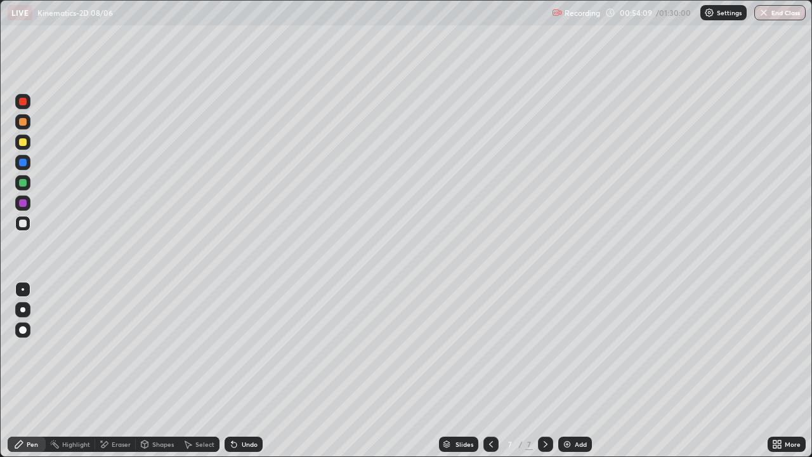
click at [20, 179] on div at bounding box center [23, 183] width 8 height 8
click at [25, 142] on div at bounding box center [23, 142] width 8 height 8
click at [22, 223] on div at bounding box center [23, 224] width 8 height 8
click at [110, 371] on div "Eraser" at bounding box center [115, 444] width 41 height 15
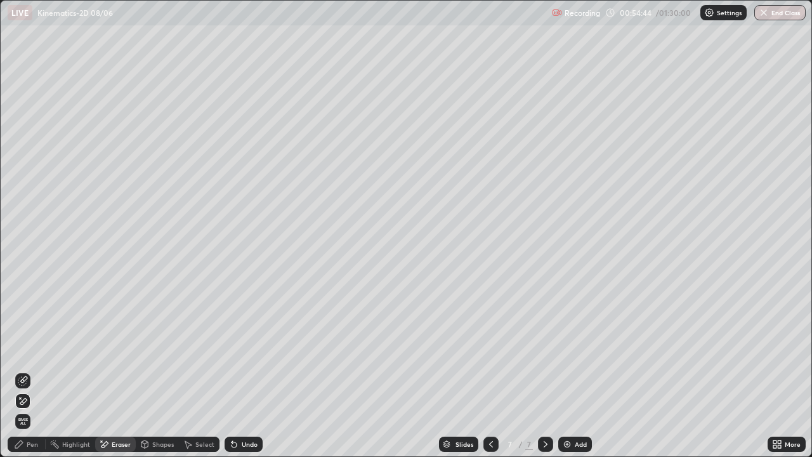
click at [21, 371] on icon at bounding box center [19, 444] width 10 height 10
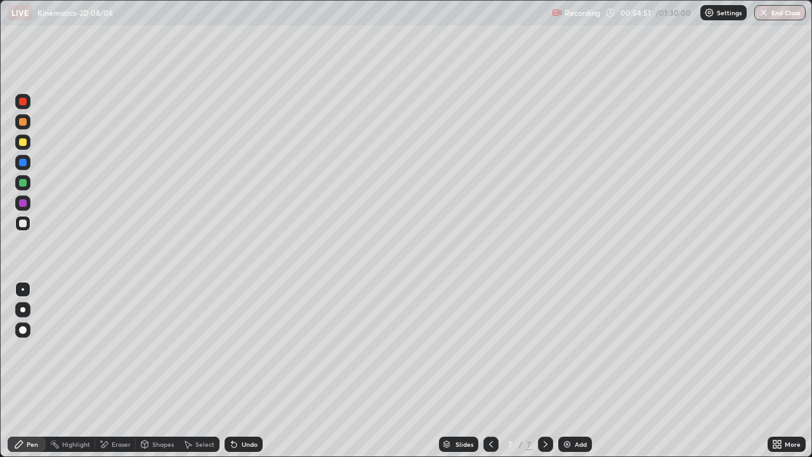
click at [22, 142] on div at bounding box center [23, 142] width 8 height 8
click at [23, 222] on div at bounding box center [23, 224] width 8 height 8
click at [22, 142] on div at bounding box center [23, 142] width 8 height 8
click at [22, 225] on div at bounding box center [23, 224] width 8 height 8
click at [232, 371] on icon at bounding box center [234, 444] width 5 height 5
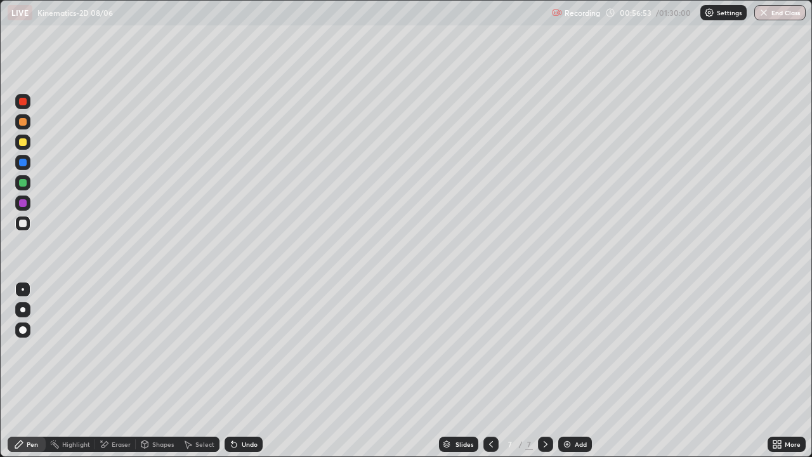
click at [243, 371] on div "Undo" at bounding box center [250, 444] width 16 height 6
click at [244, 371] on div "Undo" at bounding box center [250, 444] width 16 height 6
click at [489, 371] on icon at bounding box center [491, 444] width 4 height 6
click at [545, 371] on icon at bounding box center [546, 444] width 4 height 6
click at [20, 145] on div at bounding box center [23, 142] width 8 height 8
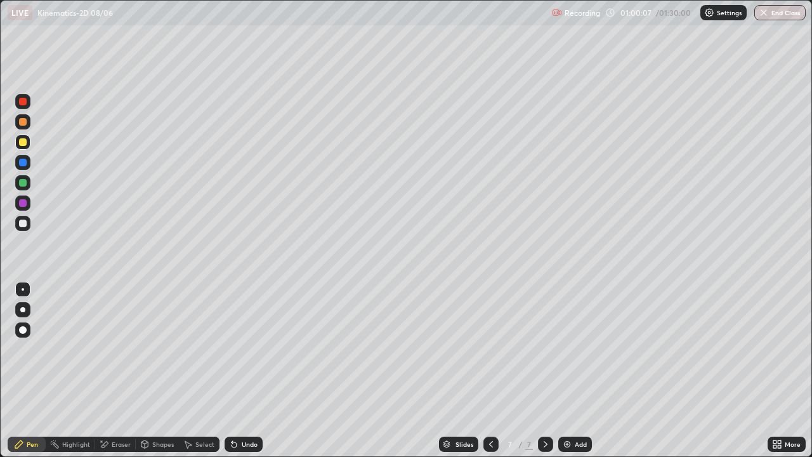
click at [546, 371] on icon at bounding box center [546, 444] width 10 height 10
click at [569, 371] on img at bounding box center [567, 444] width 10 height 10
click at [489, 371] on icon at bounding box center [491, 444] width 10 height 10
click at [550, 371] on div at bounding box center [545, 444] width 15 height 25
click at [239, 371] on div "Undo" at bounding box center [244, 444] width 38 height 15
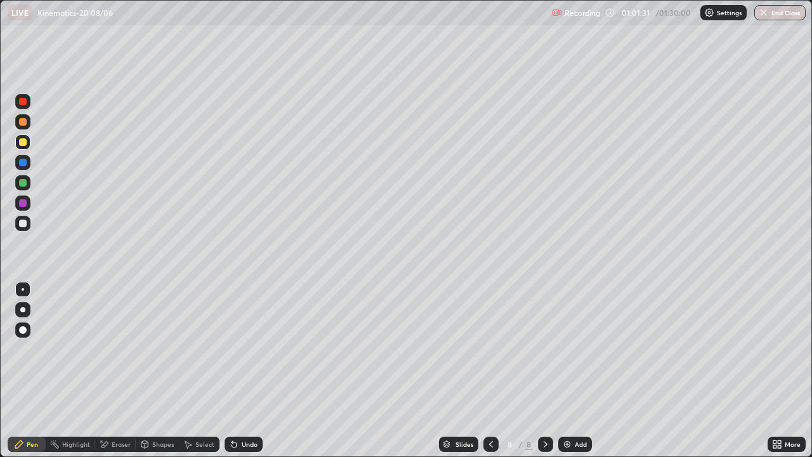
click at [237, 371] on icon at bounding box center [234, 444] width 10 height 10
click at [239, 371] on div "Undo" at bounding box center [244, 444] width 38 height 15
click at [232, 371] on icon at bounding box center [234, 444] width 5 height 5
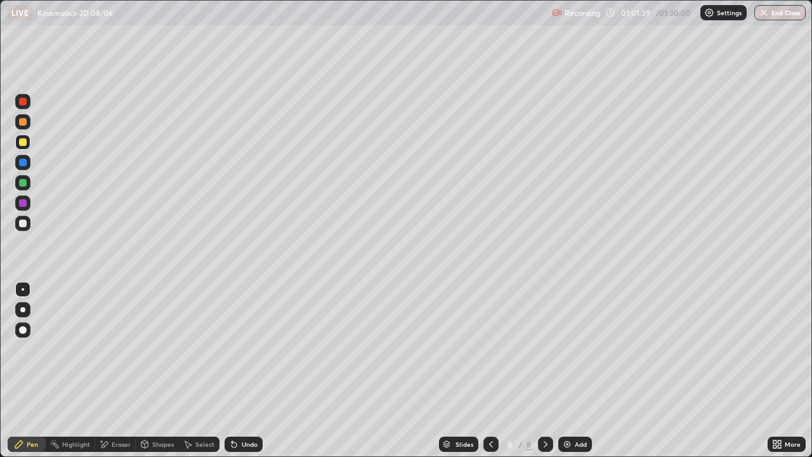
click at [114, 371] on div "Eraser" at bounding box center [121, 444] width 19 height 6
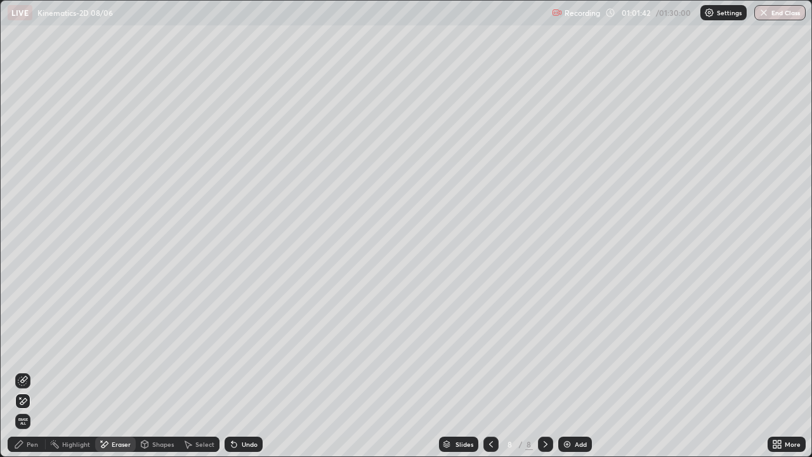
click at [33, 371] on div "Pen" at bounding box center [27, 444] width 38 height 15
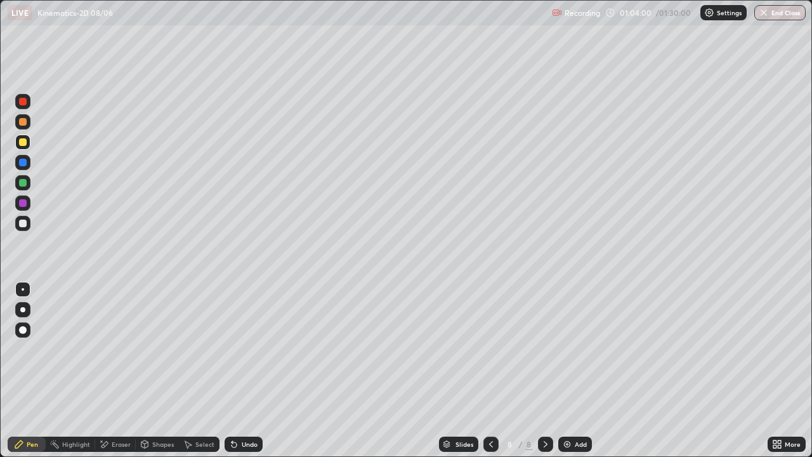
click at [112, 371] on div "Eraser" at bounding box center [121, 444] width 19 height 6
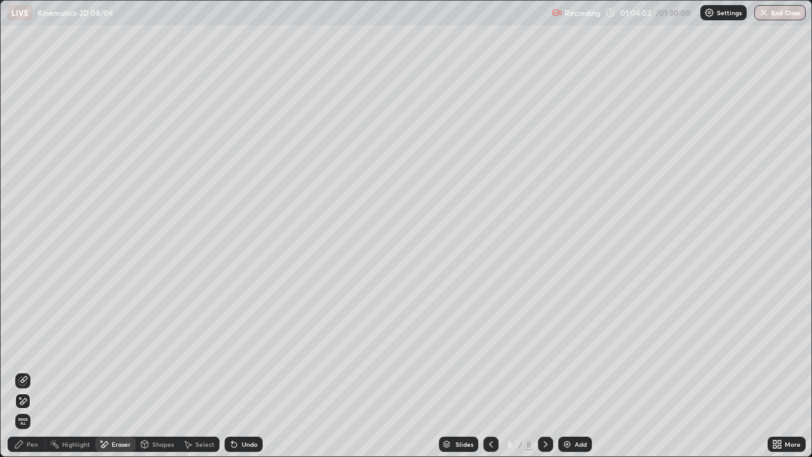
click at [244, 371] on div "Undo" at bounding box center [244, 444] width 38 height 15
click at [241, 371] on div "Undo" at bounding box center [244, 444] width 38 height 15
click at [244, 371] on div "Undo" at bounding box center [244, 444] width 38 height 15
click at [27, 371] on div "Pen" at bounding box center [27, 444] width 38 height 15
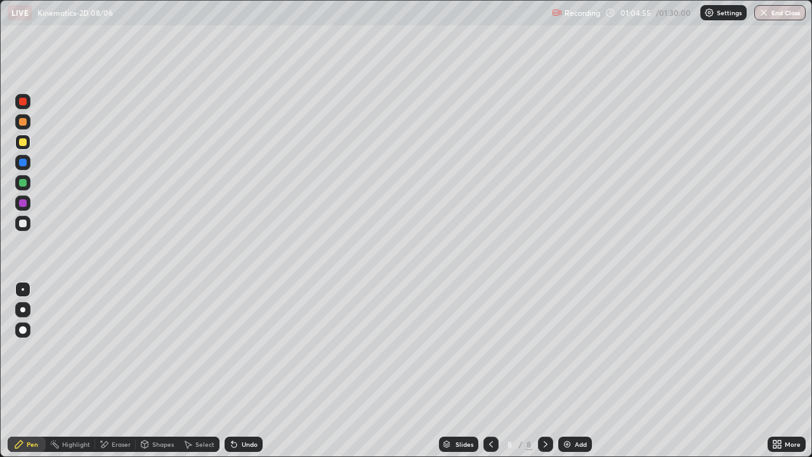
click at [24, 225] on div at bounding box center [23, 224] width 8 height 8
click at [235, 371] on icon at bounding box center [234, 444] width 10 height 10
click at [23, 183] on div at bounding box center [23, 183] width 8 height 8
click at [26, 223] on div at bounding box center [23, 224] width 8 height 8
click at [245, 371] on div "Undo" at bounding box center [250, 444] width 16 height 6
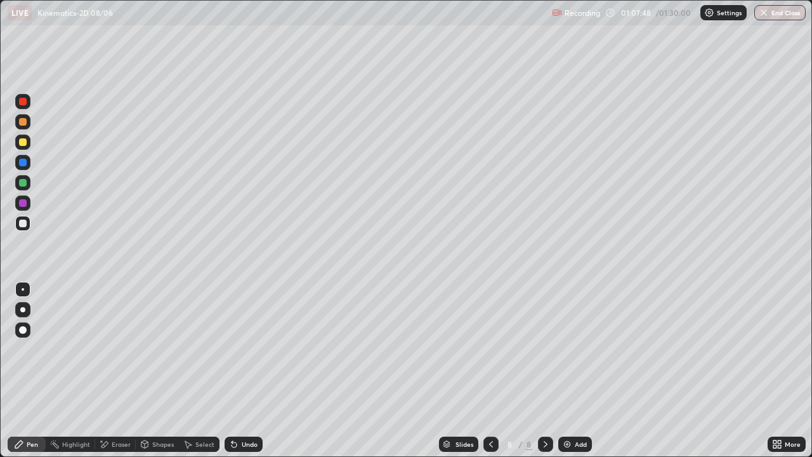
click at [237, 371] on div "Undo" at bounding box center [244, 444] width 38 height 15
click at [242, 371] on div "Undo" at bounding box center [250, 444] width 16 height 6
click at [20, 144] on div at bounding box center [23, 142] width 8 height 8
click at [192, 371] on div "Select" at bounding box center [199, 444] width 41 height 15
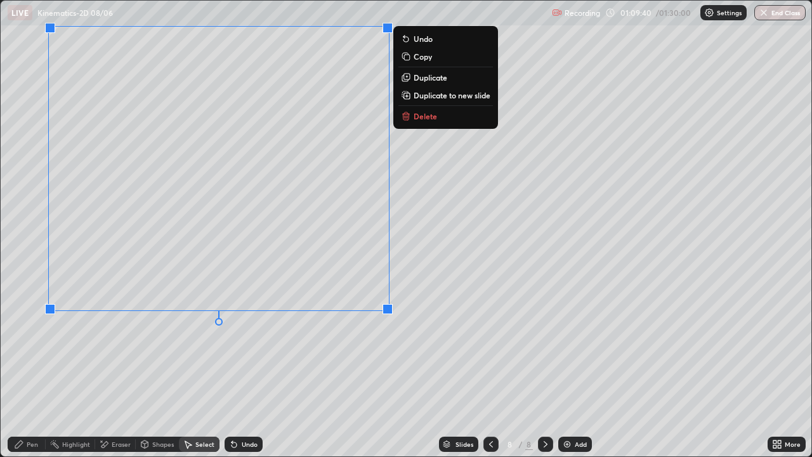
click at [421, 97] on p "Duplicate to new slide" at bounding box center [452, 95] width 77 height 10
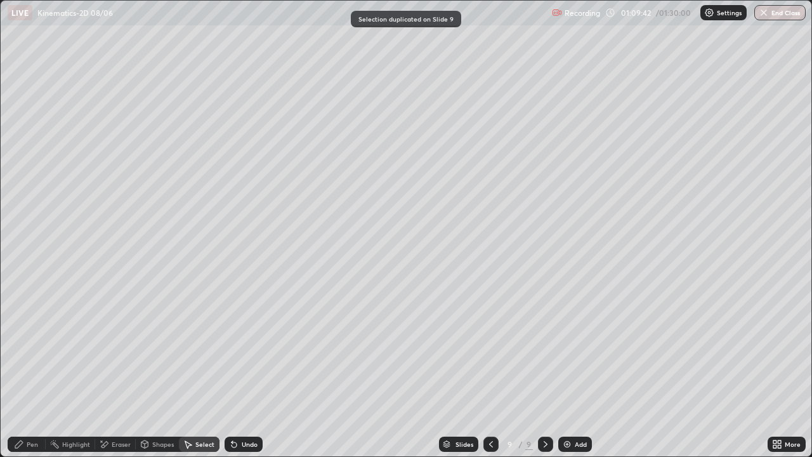
click at [20, 371] on icon at bounding box center [19, 444] width 10 height 10
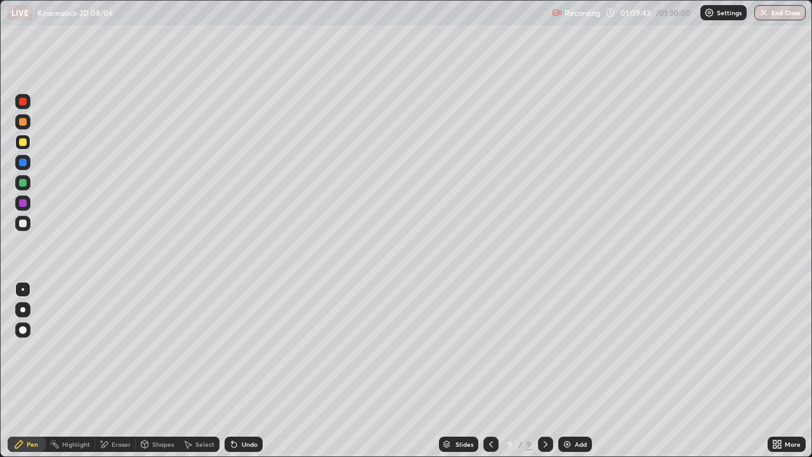
click at [20, 224] on div at bounding box center [23, 224] width 8 height 8
click at [109, 371] on div "Eraser" at bounding box center [115, 444] width 41 height 15
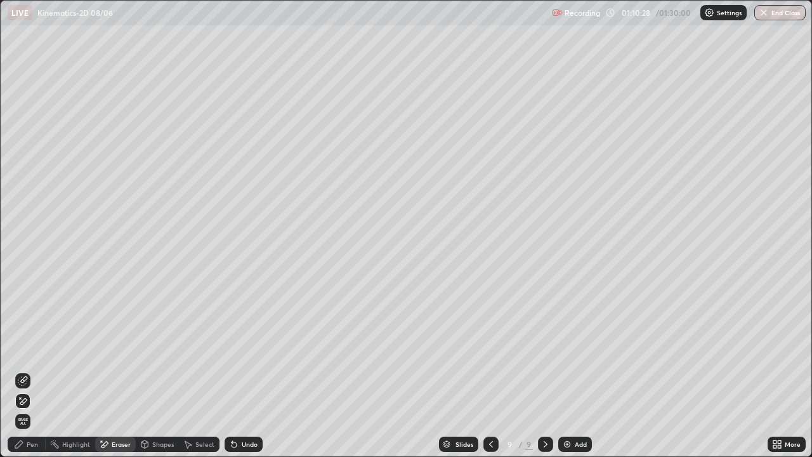
click at [21, 371] on icon at bounding box center [19, 444] width 10 height 10
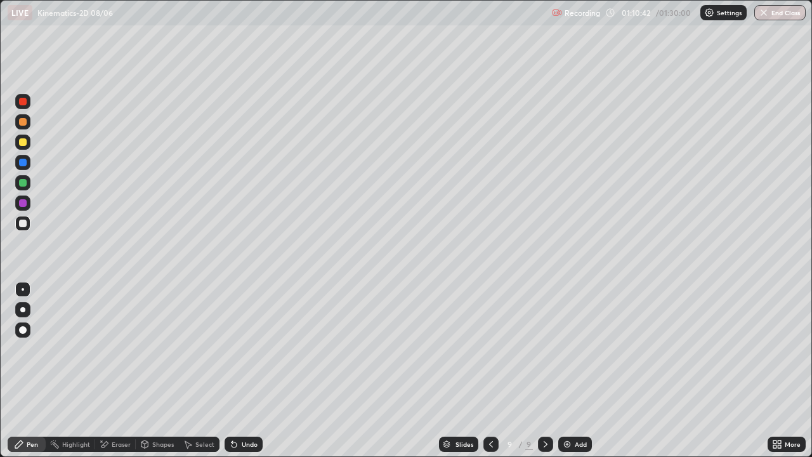
click at [112, 371] on div "Eraser" at bounding box center [115, 444] width 41 height 15
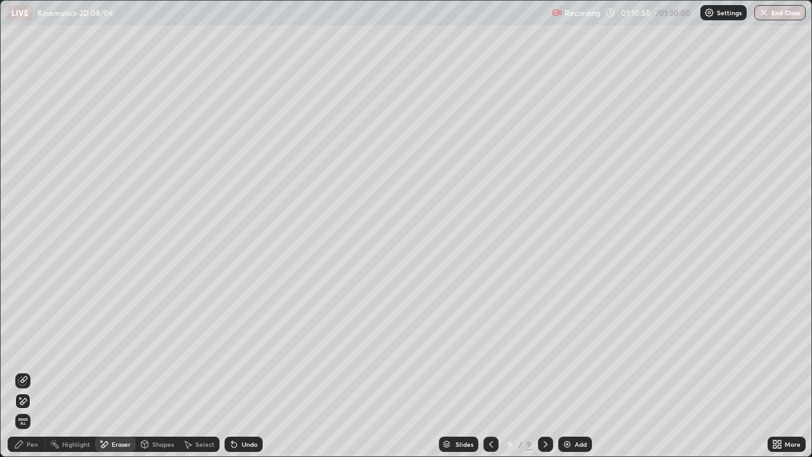
click at [16, 371] on icon at bounding box center [19, 445] width 8 height 8
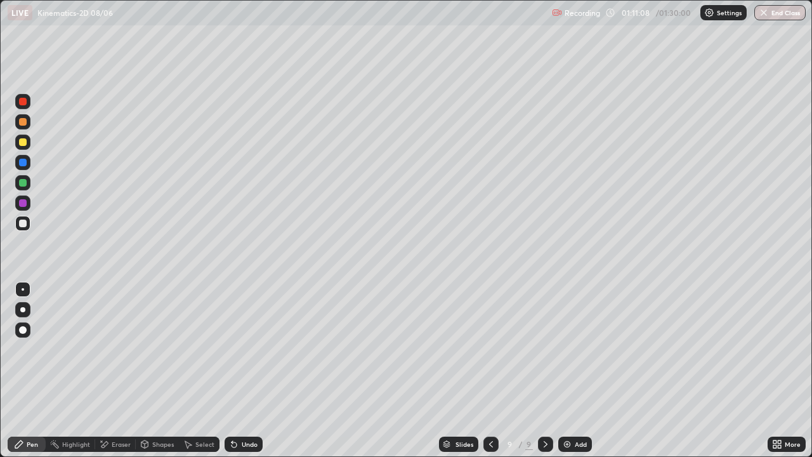
click at [247, 371] on div "Undo" at bounding box center [250, 444] width 16 height 6
click at [246, 371] on div "Undo" at bounding box center [244, 444] width 38 height 15
click at [243, 371] on div "Undo" at bounding box center [250, 444] width 16 height 6
click at [242, 371] on div "Undo" at bounding box center [250, 444] width 16 height 6
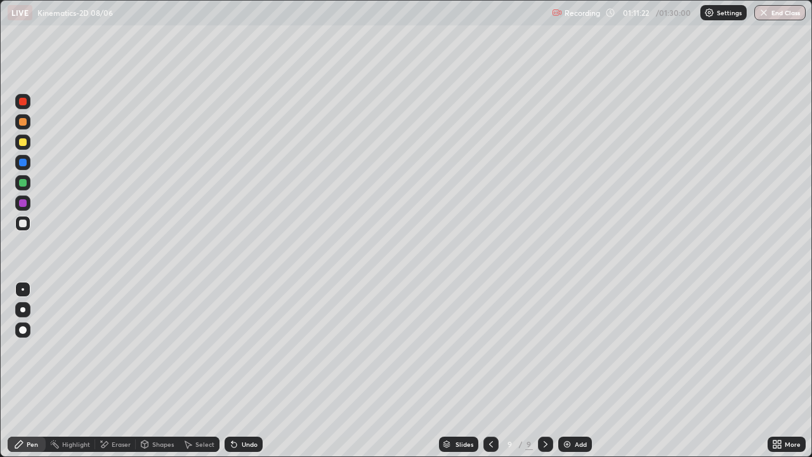
click at [232, 371] on icon at bounding box center [234, 444] width 5 height 5
click at [242, 371] on div "Undo" at bounding box center [250, 444] width 16 height 6
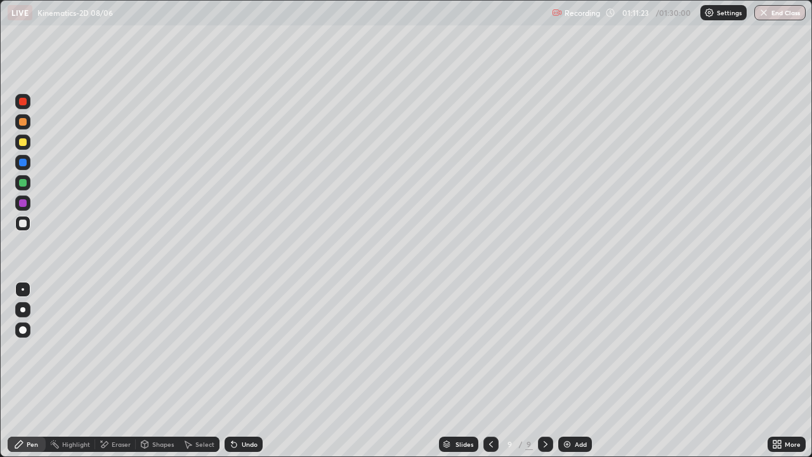
click at [238, 371] on div "Undo" at bounding box center [244, 444] width 38 height 15
click at [242, 371] on div "Undo" at bounding box center [250, 444] width 16 height 6
click at [239, 371] on div "Undo" at bounding box center [244, 444] width 38 height 15
click at [24, 182] on div at bounding box center [23, 183] width 8 height 8
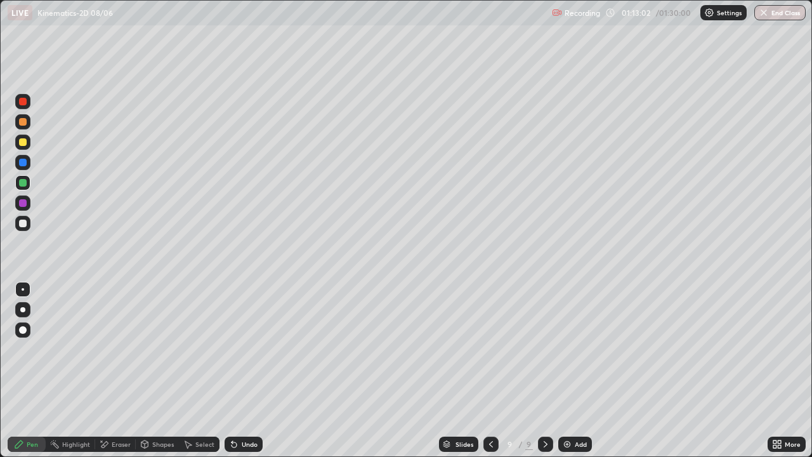
click at [22, 223] on div at bounding box center [23, 224] width 8 height 8
click at [21, 141] on div at bounding box center [23, 142] width 8 height 8
click at [24, 222] on div at bounding box center [23, 224] width 8 height 8
click at [234, 371] on icon at bounding box center [234, 444] width 5 height 5
click at [232, 371] on icon at bounding box center [234, 444] width 5 height 5
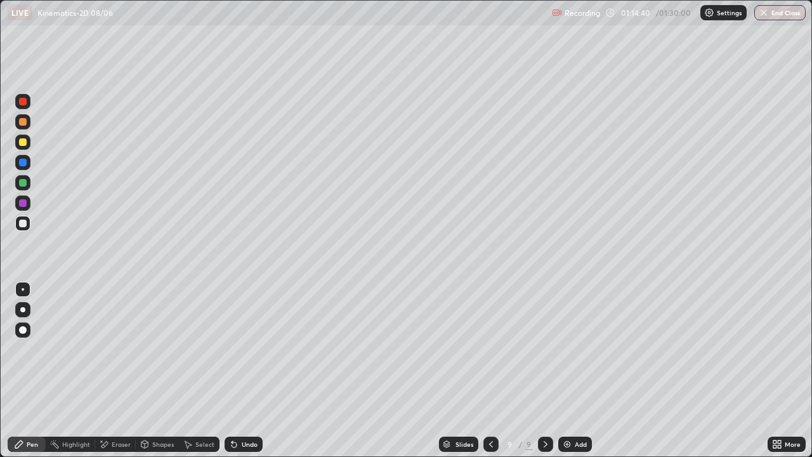
click at [233, 371] on icon at bounding box center [234, 444] width 5 height 5
click at [236, 371] on icon at bounding box center [234, 444] width 10 height 10
click at [23, 184] on div at bounding box center [23, 183] width 8 height 8
click at [22, 225] on div at bounding box center [23, 224] width 8 height 8
click at [25, 163] on div at bounding box center [23, 163] width 8 height 8
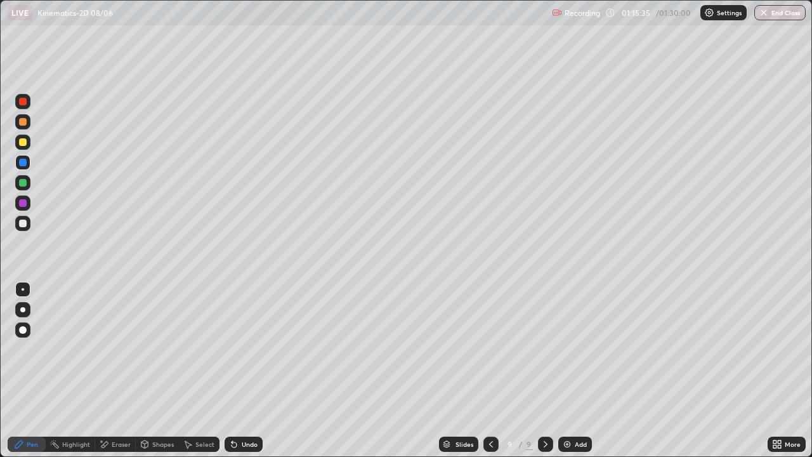
click at [246, 371] on div "Undo" at bounding box center [250, 444] width 16 height 6
click at [24, 222] on div at bounding box center [23, 224] width 8 height 8
click at [246, 371] on div "Undo" at bounding box center [250, 444] width 16 height 6
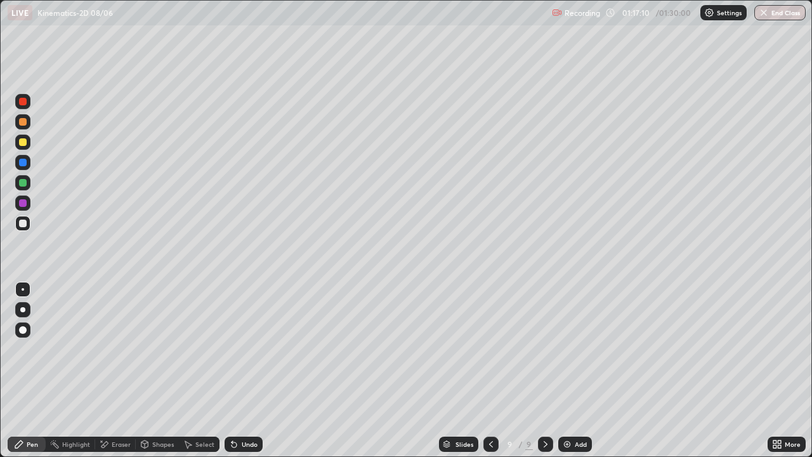
click at [22, 143] on div at bounding box center [23, 142] width 8 height 8
click at [247, 371] on div "Undo" at bounding box center [250, 444] width 16 height 6
click at [242, 371] on div "Undo" at bounding box center [250, 444] width 16 height 6
click at [248, 371] on div "Undo" at bounding box center [244, 444] width 38 height 15
click at [242, 371] on div "Undo" at bounding box center [250, 444] width 16 height 6
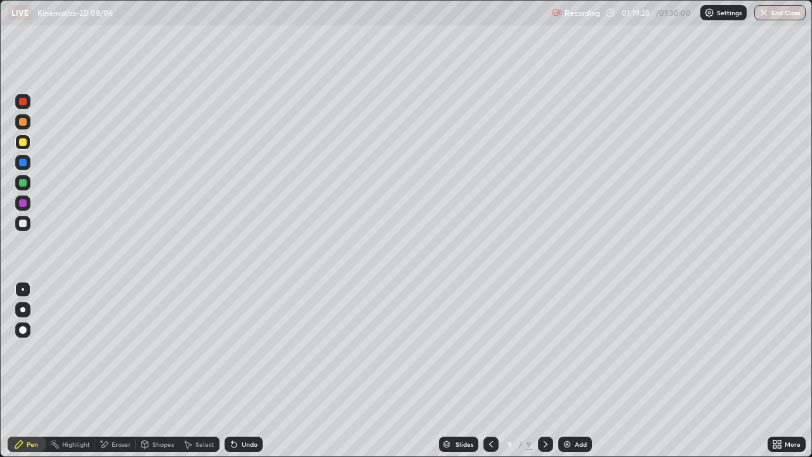
click at [253, 371] on div "Undo" at bounding box center [244, 444] width 38 height 15
click at [249, 371] on div "Undo" at bounding box center [250, 444] width 16 height 6
click at [22, 223] on div at bounding box center [23, 224] width 8 height 8
click at [489, 371] on icon at bounding box center [491, 444] width 4 height 6
click at [488, 371] on icon at bounding box center [491, 444] width 10 height 10
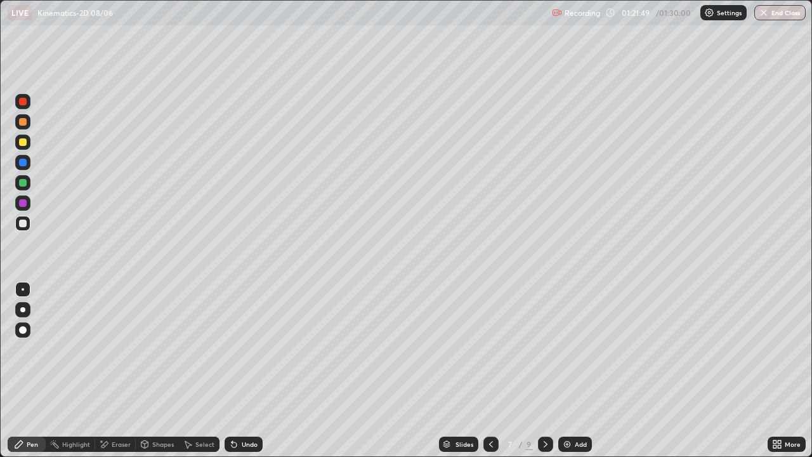
click at [489, 371] on div at bounding box center [491, 444] width 15 height 15
click at [199, 371] on div "Select" at bounding box center [205, 444] width 19 height 6
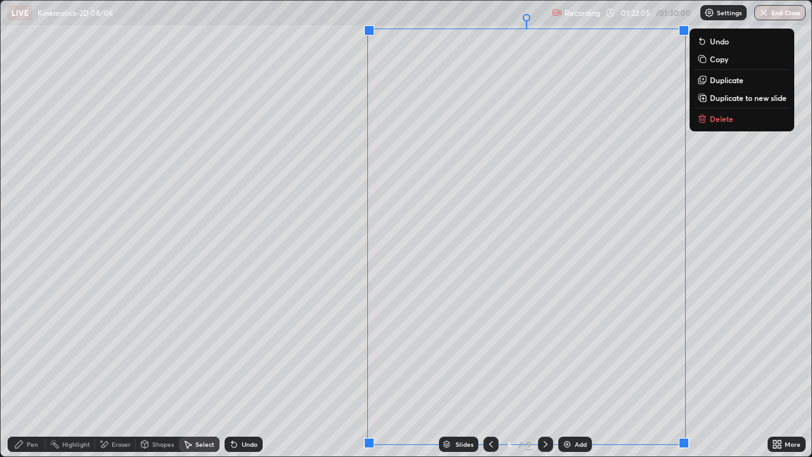
click at [712, 286] on div "0 ° Undo Copy Duplicate Duplicate to new slide Delete" at bounding box center [406, 229] width 811 height 456
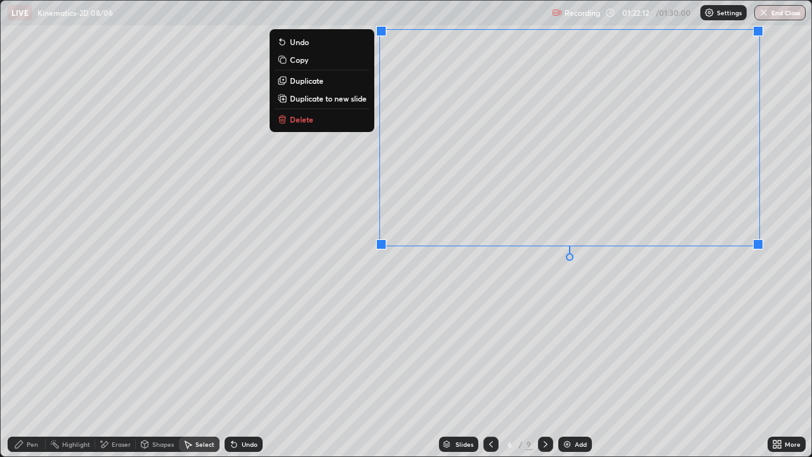
click at [311, 63] on button "Copy" at bounding box center [322, 59] width 95 height 15
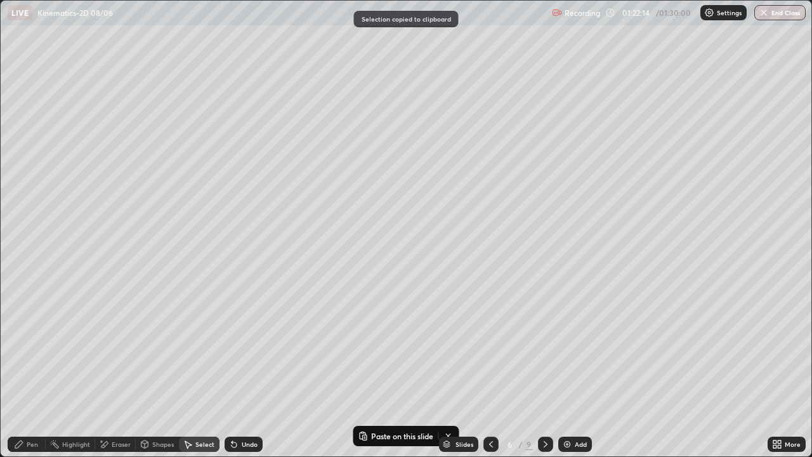
click at [543, 371] on icon at bounding box center [546, 444] width 10 height 10
click at [545, 371] on icon at bounding box center [546, 444] width 10 height 10
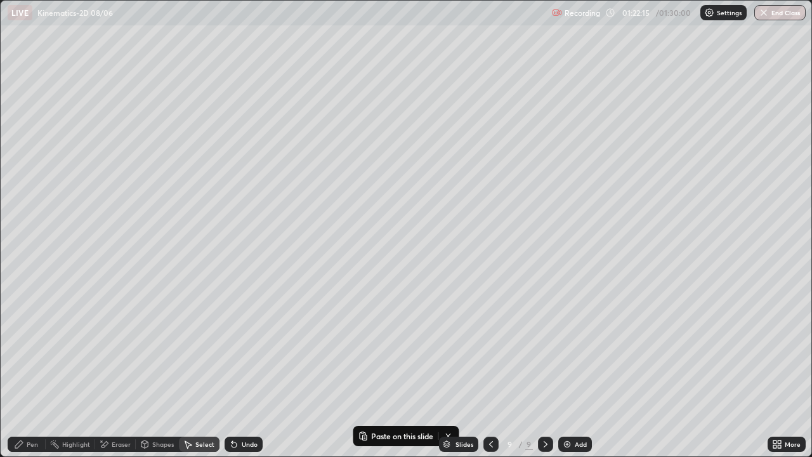
click at [545, 371] on icon at bounding box center [546, 444] width 10 height 10
click at [568, 371] on img at bounding box center [567, 444] width 10 height 10
click at [172, 109] on p "Paste here" at bounding box center [175, 108] width 37 height 10
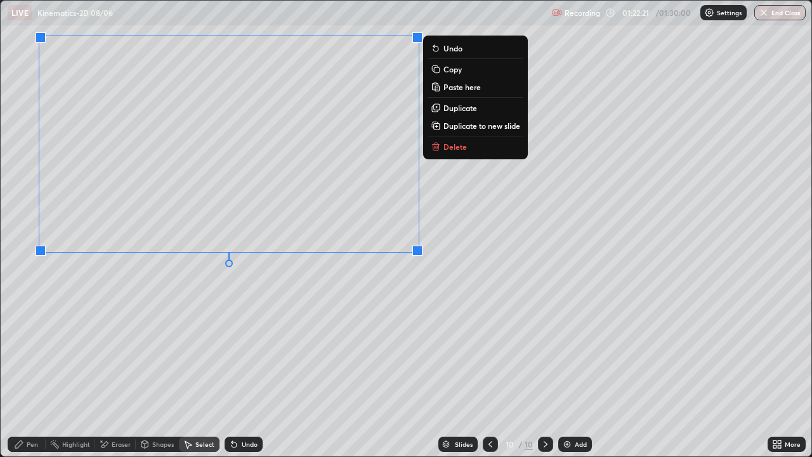
click at [23, 371] on div "Pen" at bounding box center [27, 444] width 38 height 15
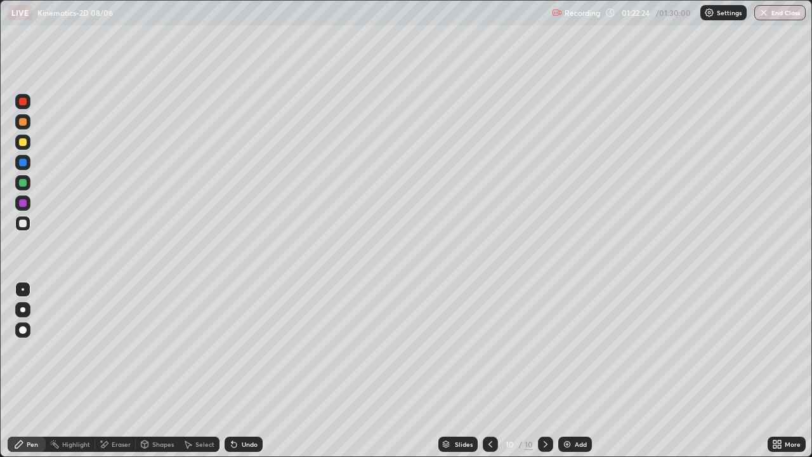
click at [237, 371] on icon at bounding box center [234, 444] width 10 height 10
click at [20, 141] on div at bounding box center [23, 142] width 8 height 8
click at [196, 371] on div "Select" at bounding box center [205, 444] width 19 height 6
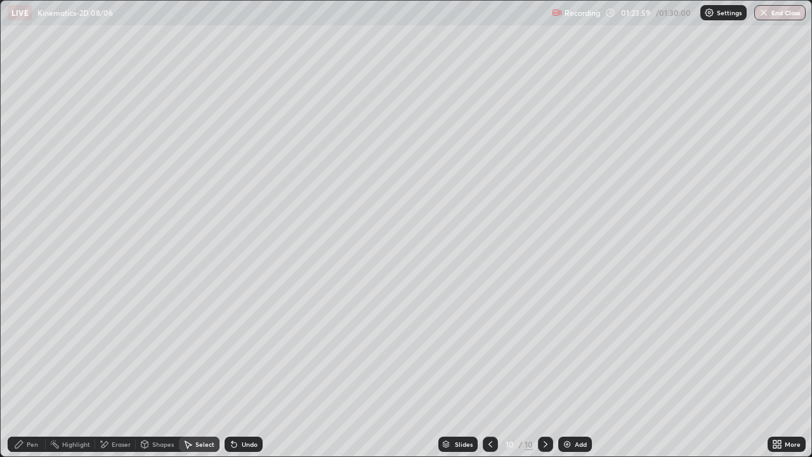
click at [114, 53] on div "0 ° Undo Copy Paste here Duplicate Duplicate to new slide Delete" at bounding box center [406, 229] width 811 height 456
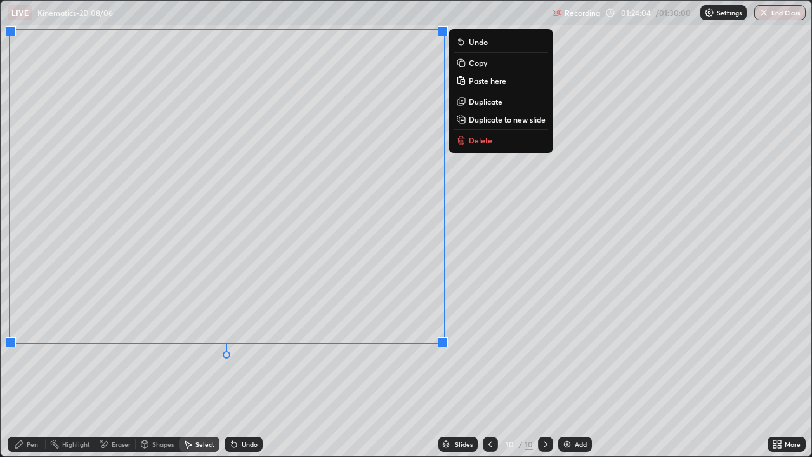
click at [26, 371] on div "Pen" at bounding box center [27, 444] width 38 height 15
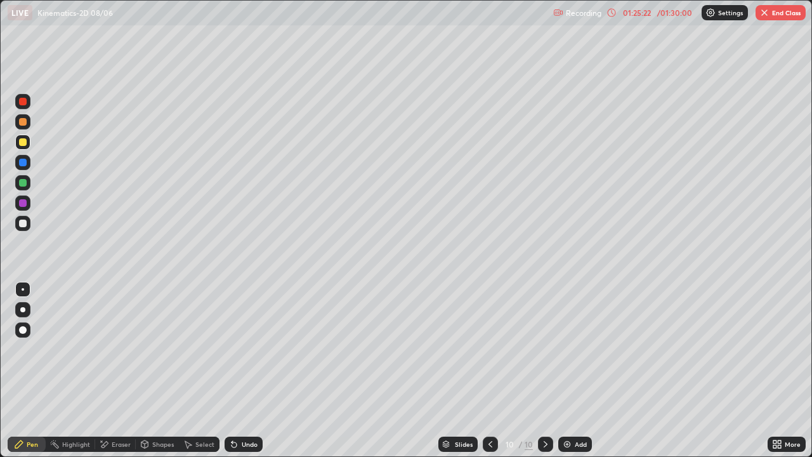
click at [489, 371] on icon at bounding box center [491, 444] width 10 height 10
click at [545, 371] on icon at bounding box center [546, 444] width 10 height 10
click at [248, 371] on div "Undo" at bounding box center [250, 444] width 16 height 6
click at [120, 371] on div "Eraser" at bounding box center [121, 444] width 19 height 6
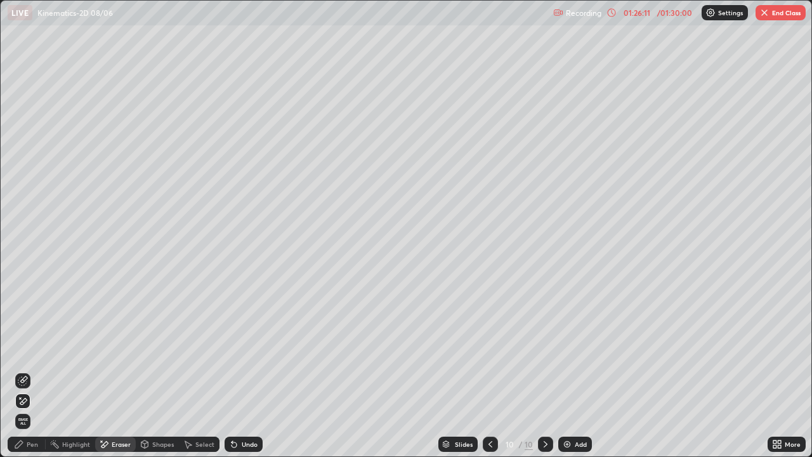
click at [20, 371] on icon at bounding box center [19, 444] width 10 height 10
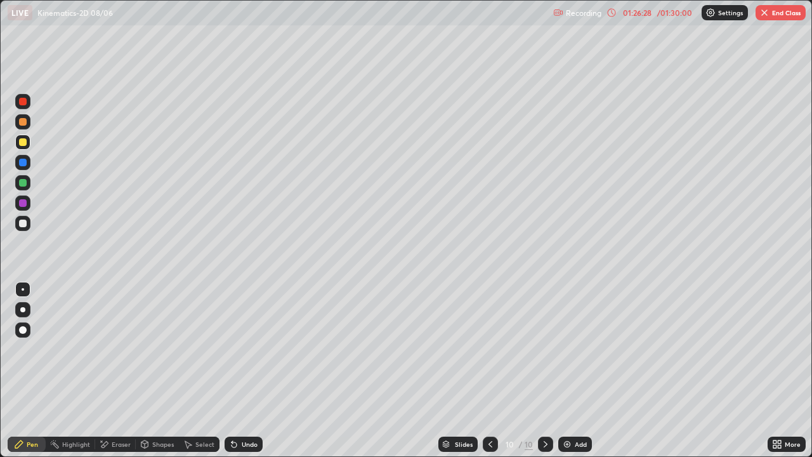
click at [242, 371] on div "Undo" at bounding box center [250, 444] width 16 height 6
click at [767, 11] on img "button" at bounding box center [765, 13] width 10 height 10
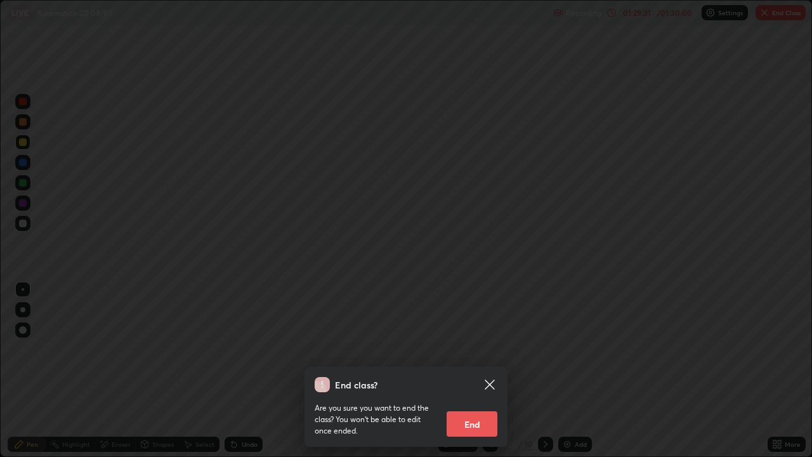
click at [478, 371] on button "End" at bounding box center [472, 423] width 51 height 25
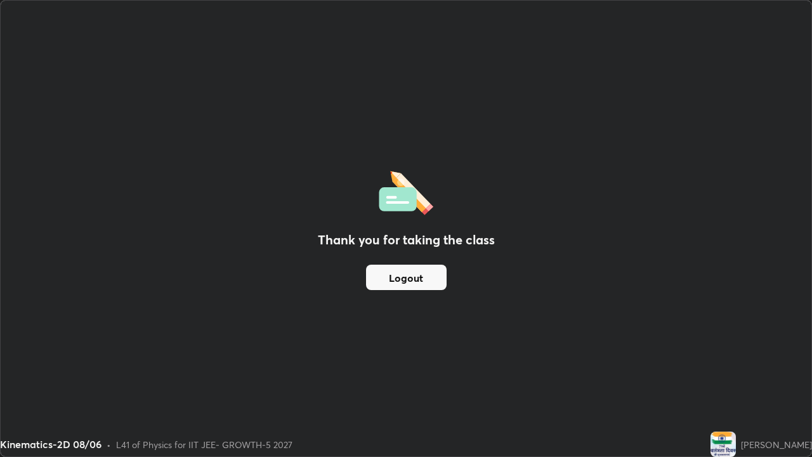
click at [425, 279] on button "Logout" at bounding box center [406, 277] width 81 height 25
